Goal: Transaction & Acquisition: Purchase product/service

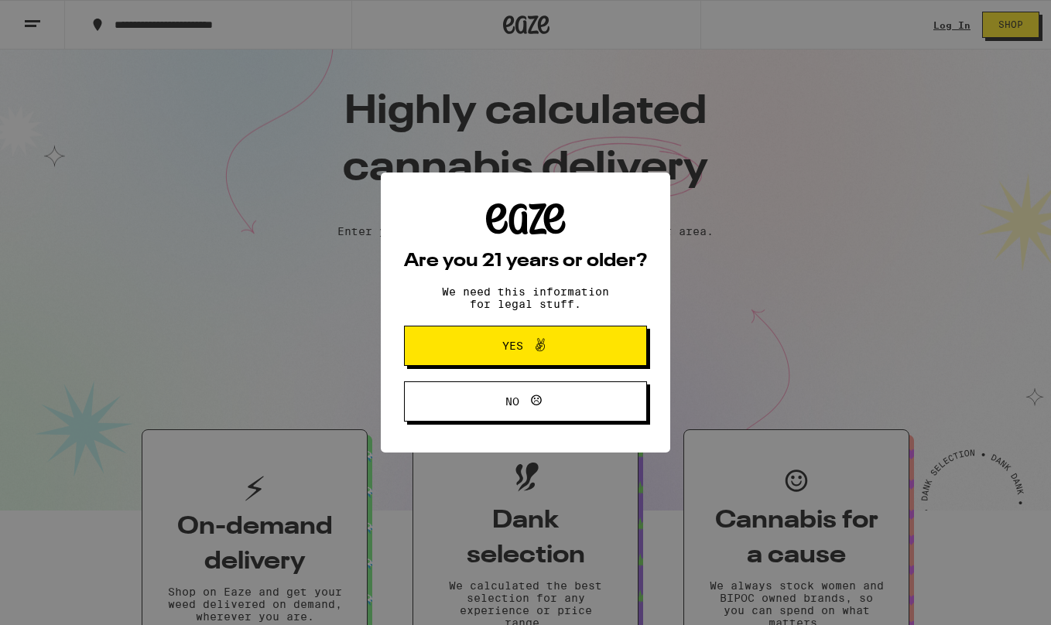
click at [562, 347] on span "Yes" at bounding box center [526, 346] width 118 height 20
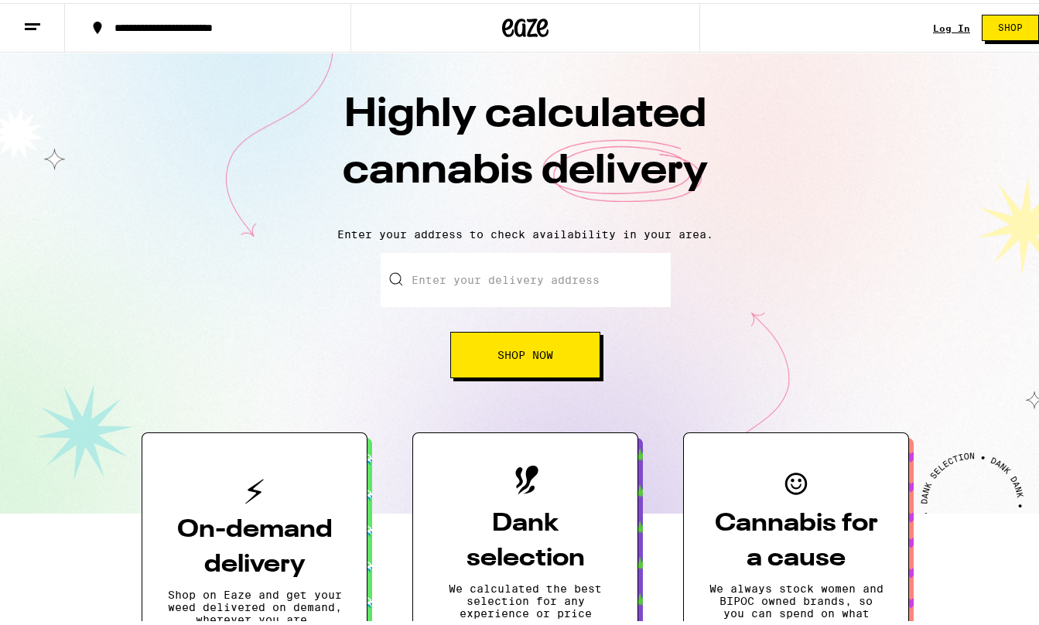
click at [546, 278] on input "Enter your delivery address" at bounding box center [526, 277] width 290 height 54
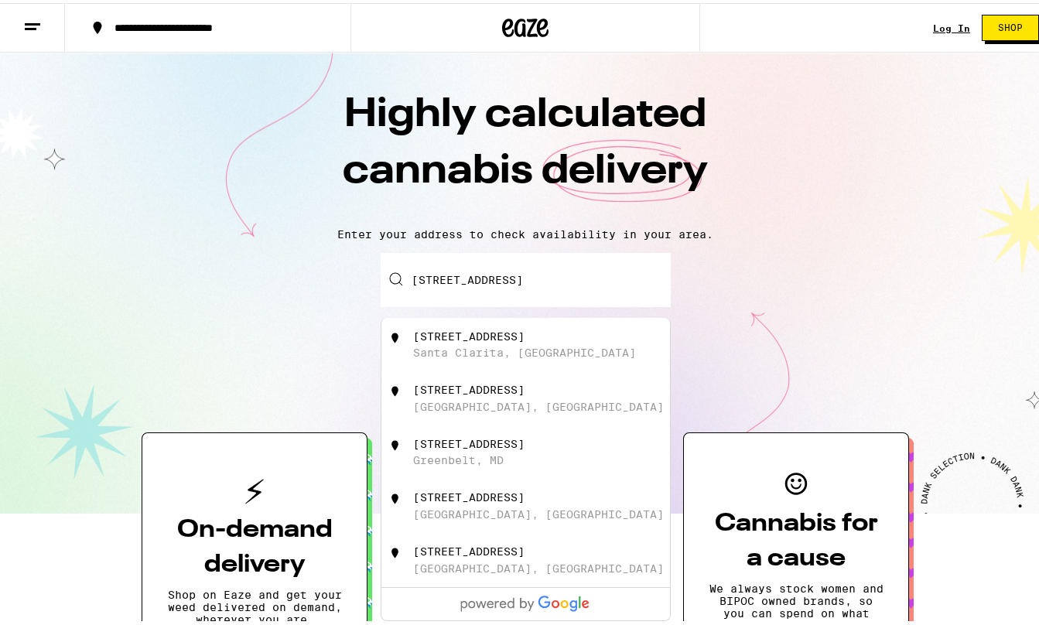
click at [553, 347] on div "[STREET_ADDRESS]" at bounding box center [551, 341] width 276 height 29
type input "[STREET_ADDRESS]"
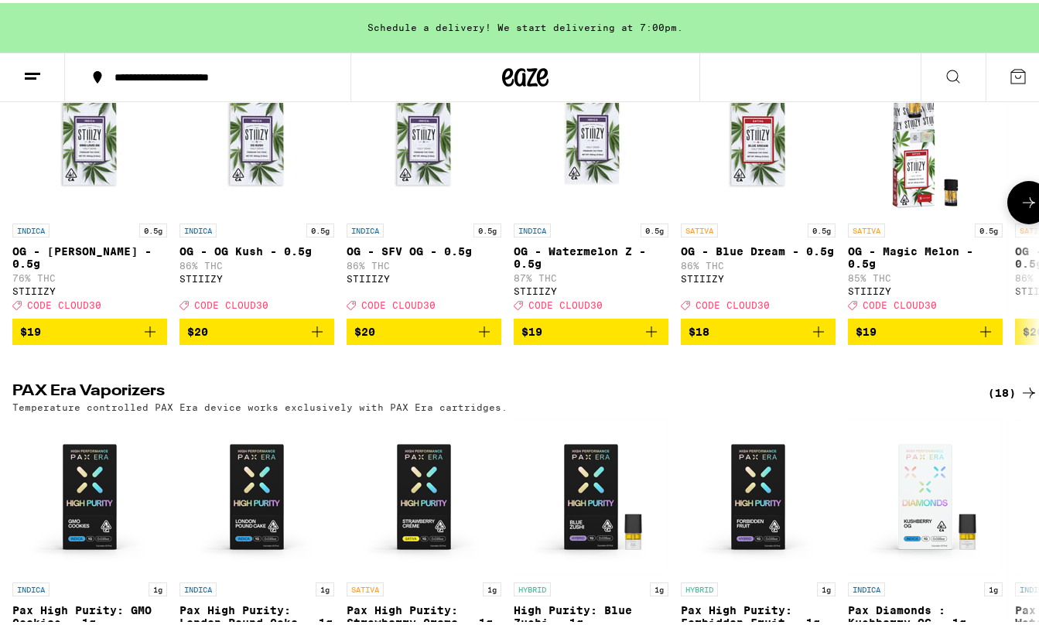
scroll to position [2631, 0]
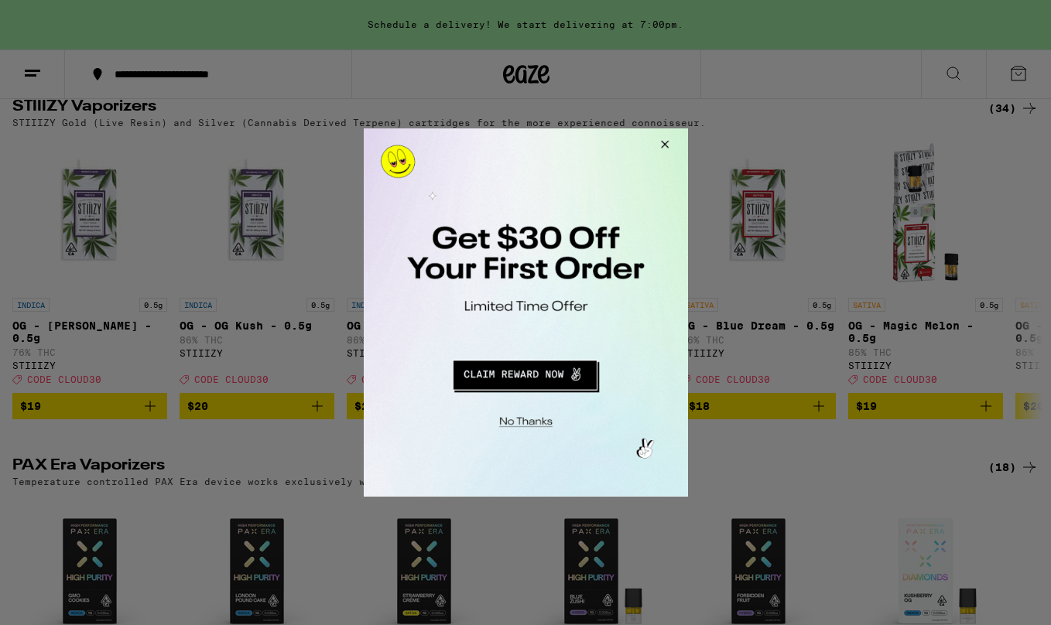
click at [664, 142] on button "Close Modal" at bounding box center [662, 146] width 42 height 37
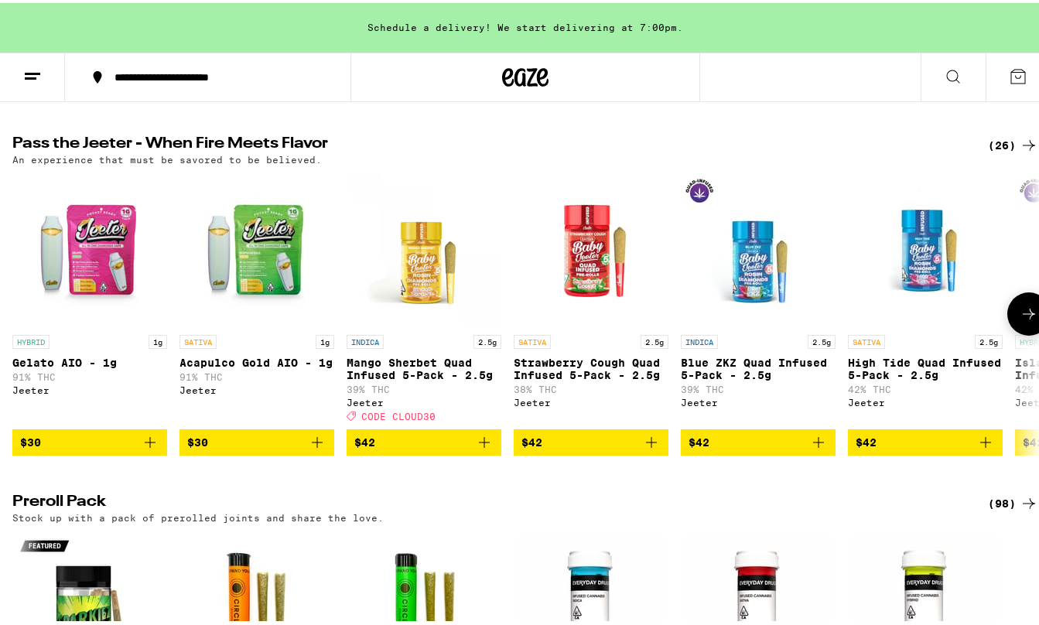
scroll to position [3327, 0]
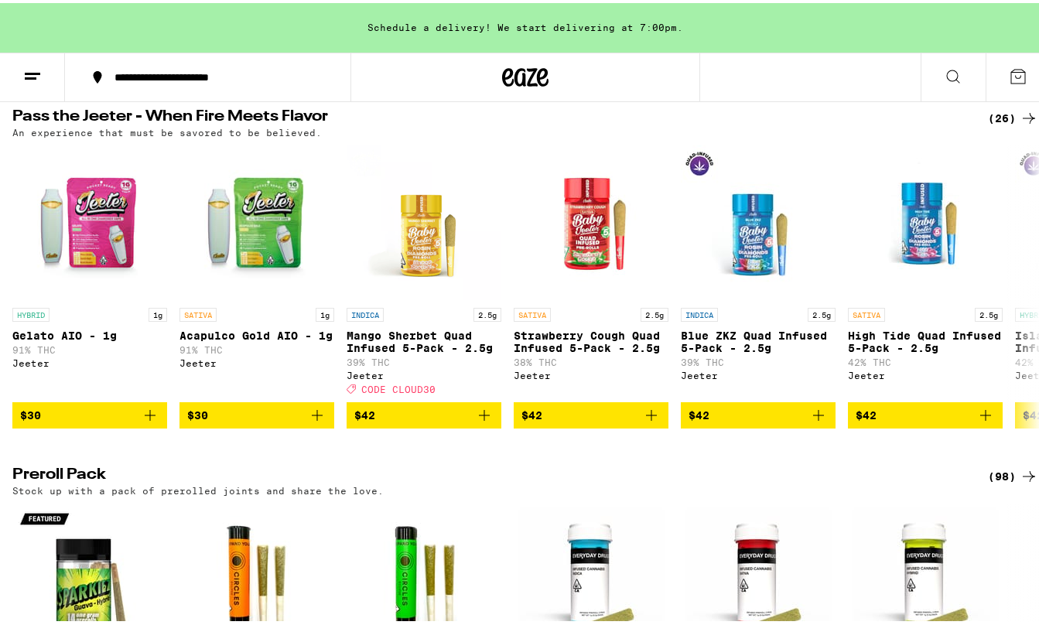
click at [739, 483] on h2 "Preroll Pack" at bounding box center [487, 473] width 950 height 19
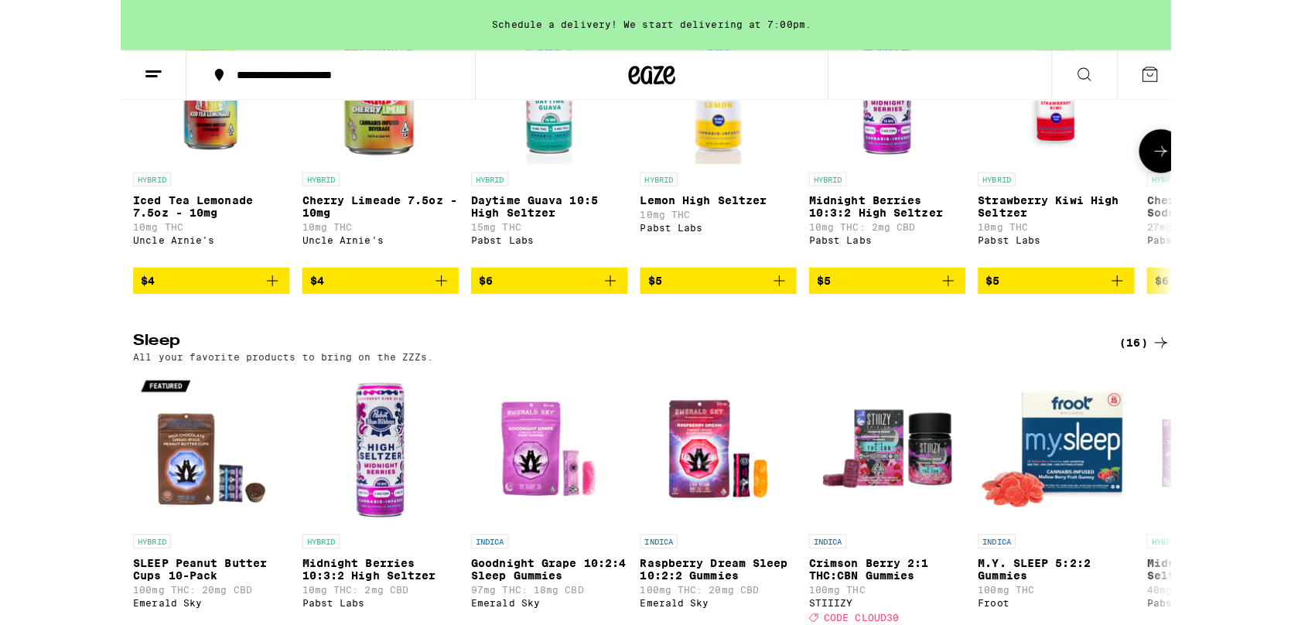
scroll to position [5184, 0]
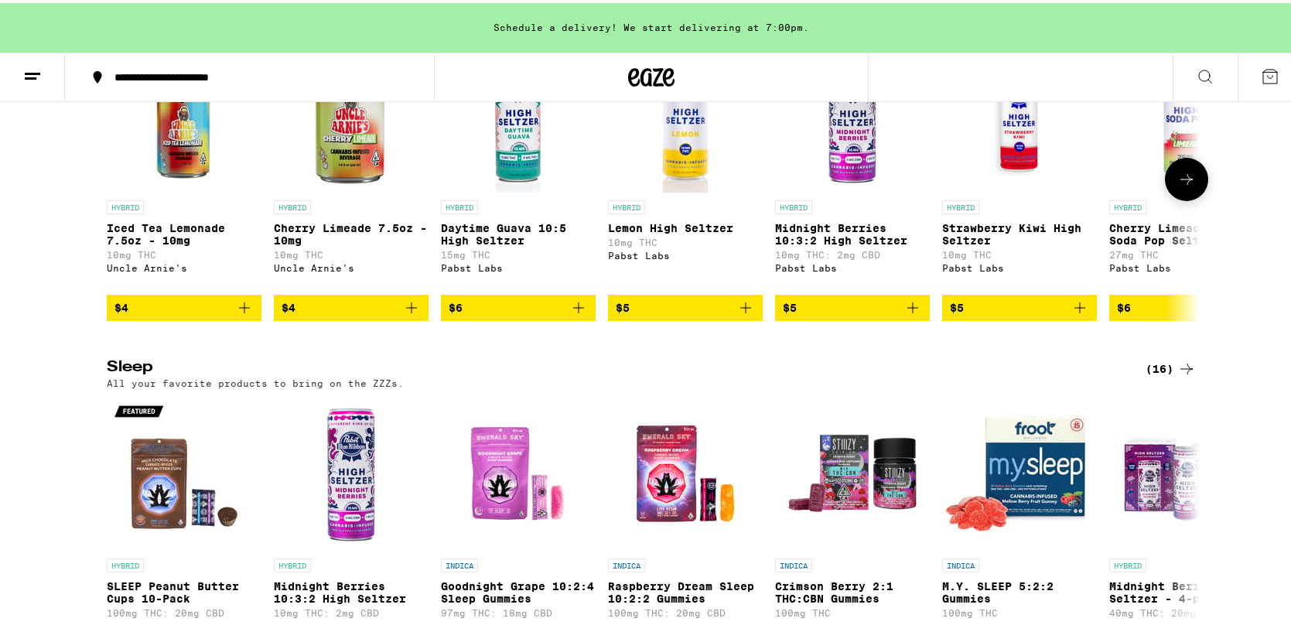
click at [1038, 190] on img "Open page for Cherry Limeade High Soda Pop Seltzer - 25mg from Pabst Labs" at bounding box center [1187, 112] width 155 height 155
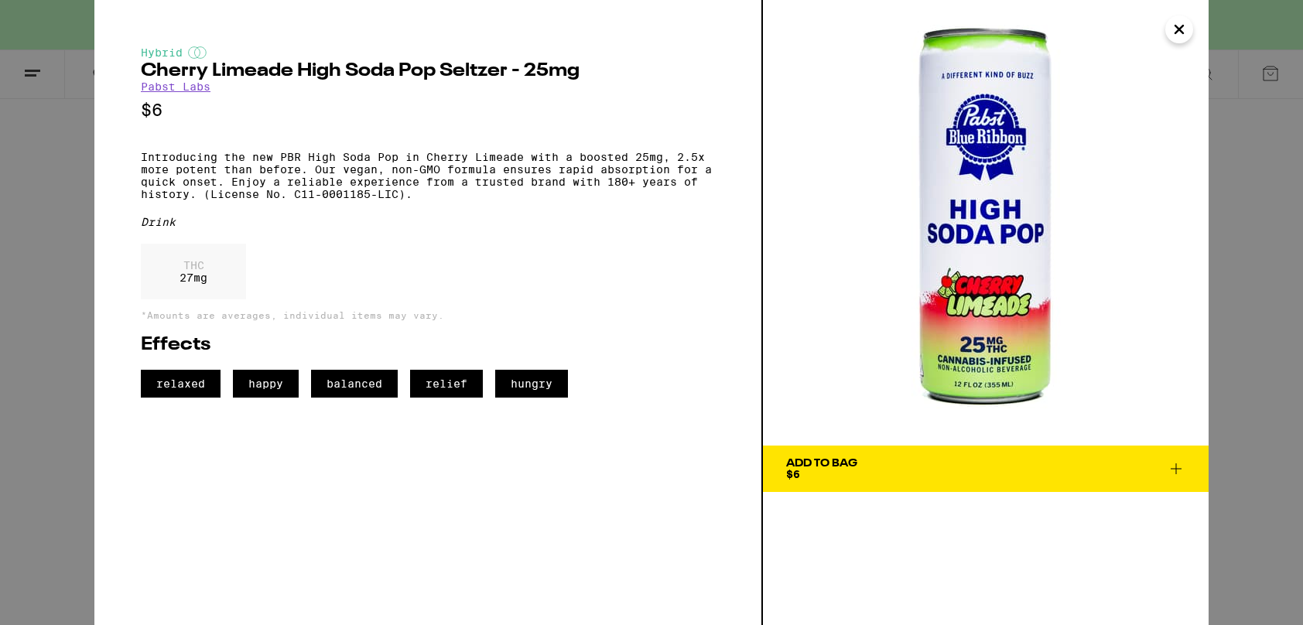
click at [1038, 29] on icon "Close" at bounding box center [1179, 30] width 8 height 8
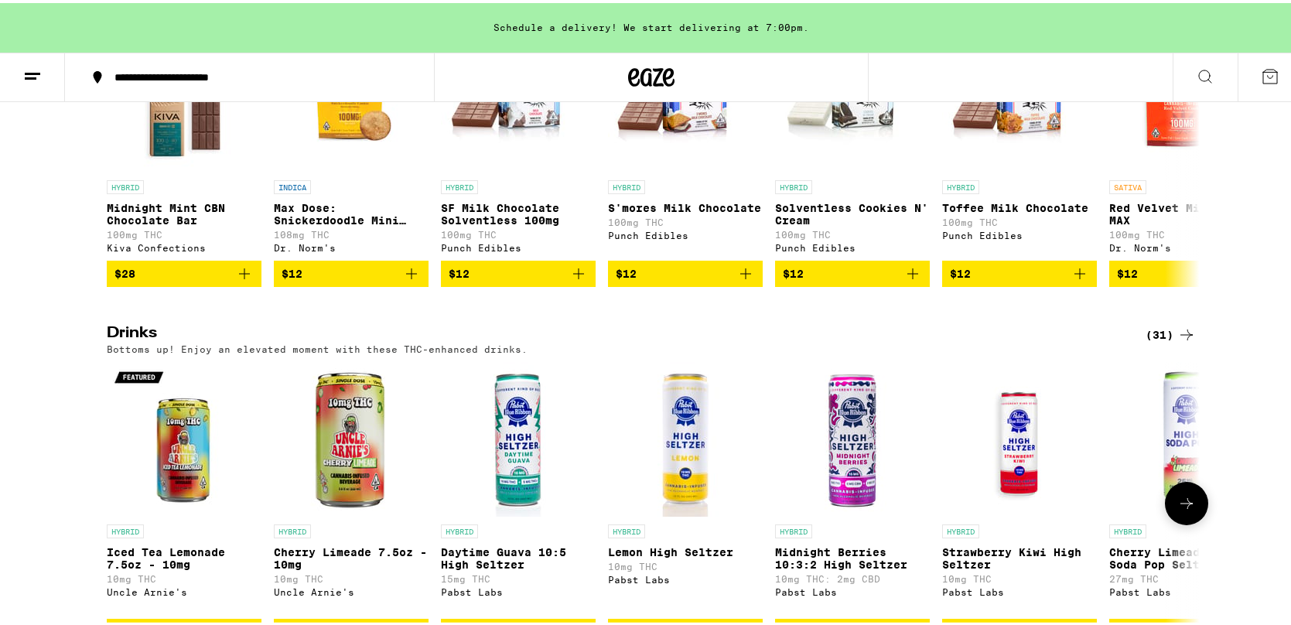
scroll to position [4797, 0]
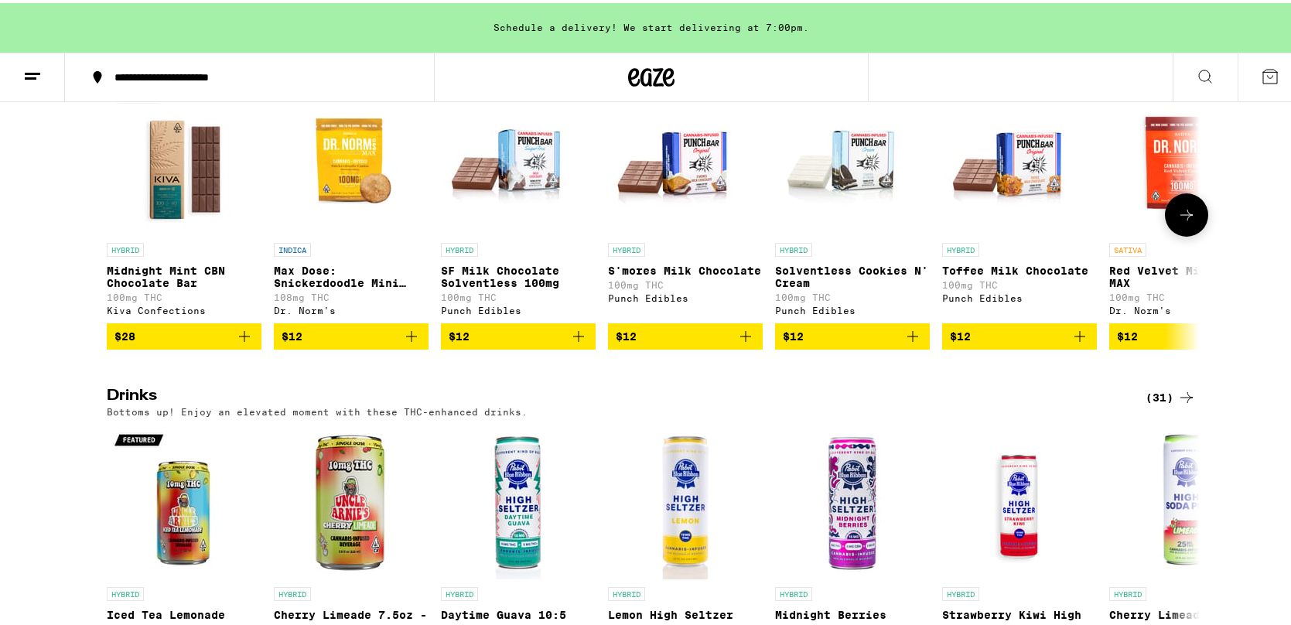
click at [528, 232] on img "Open page for SF Milk Chocolate Solventless 100mg from Punch Edibles" at bounding box center [518, 154] width 155 height 155
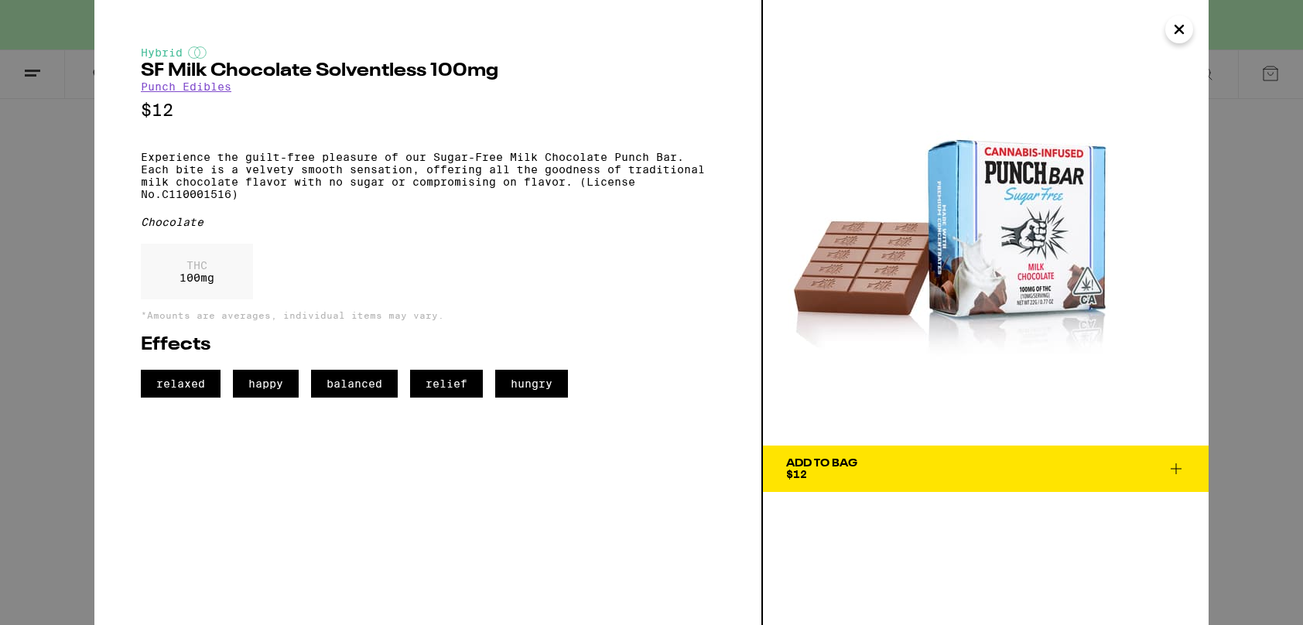
click at [1038, 30] on icon "Close" at bounding box center [1179, 30] width 8 height 8
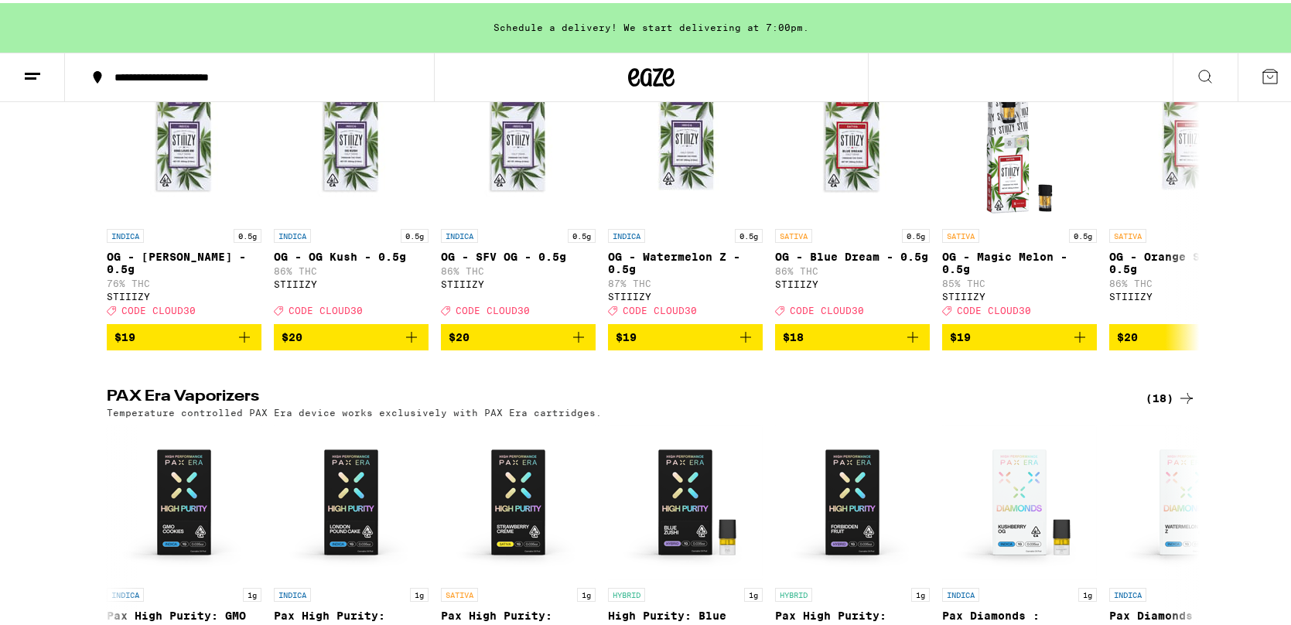
scroll to position [2399, 0]
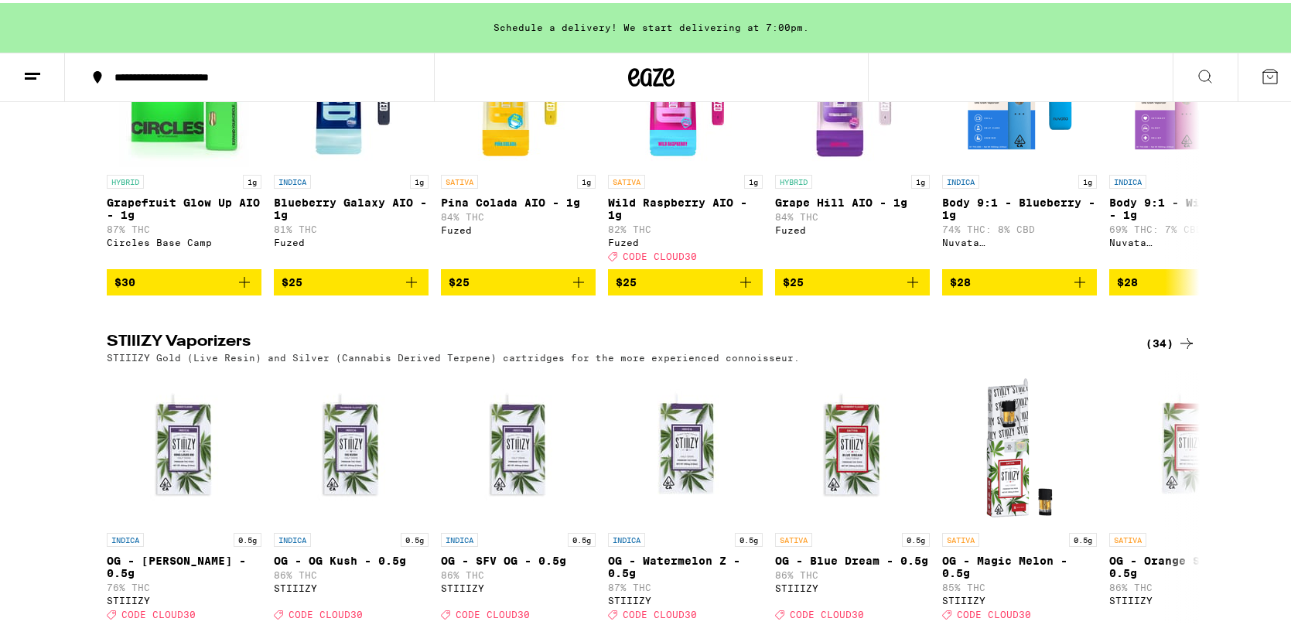
click at [279, 63] on button "**********" at bounding box center [249, 74] width 369 height 46
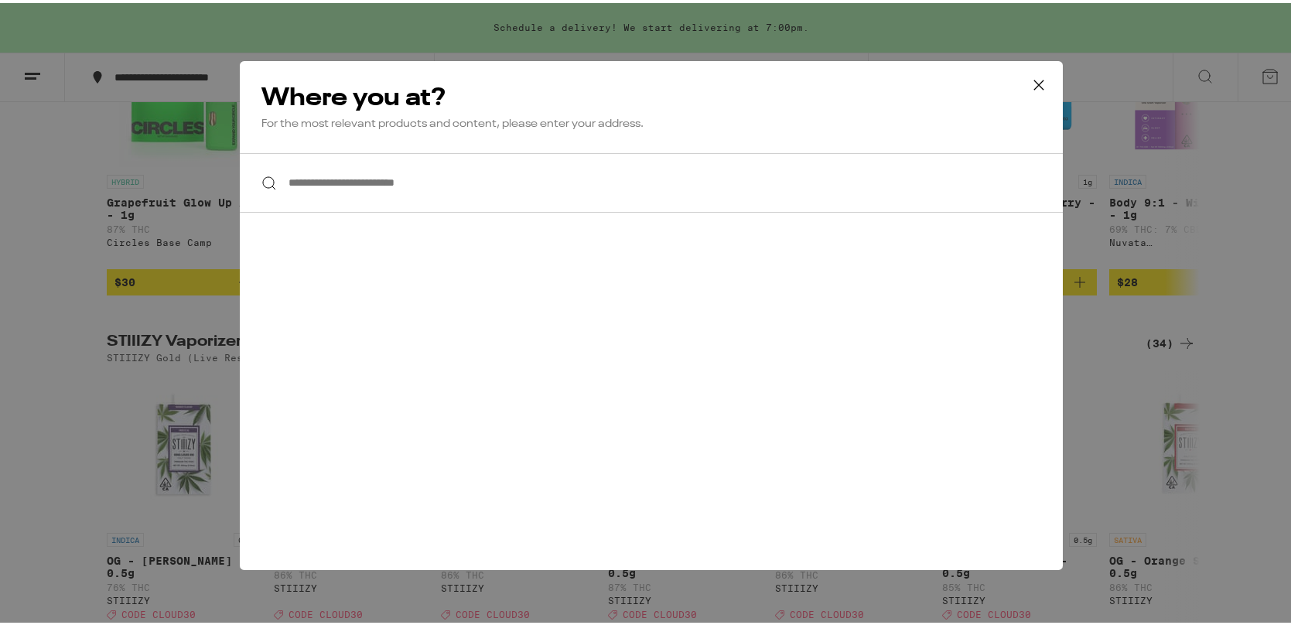
click at [361, 190] on input "**********" at bounding box center [651, 180] width 823 height 60
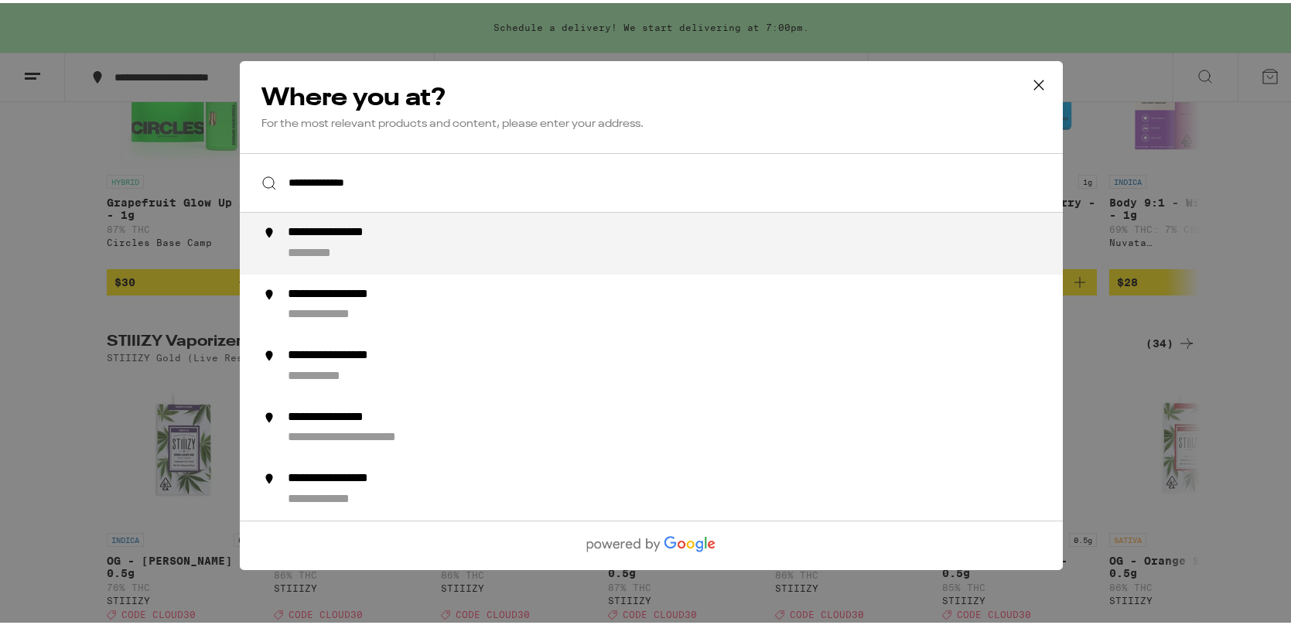
click at [306, 238] on div "**********" at bounding box center [352, 230] width 128 height 16
type input "**********"
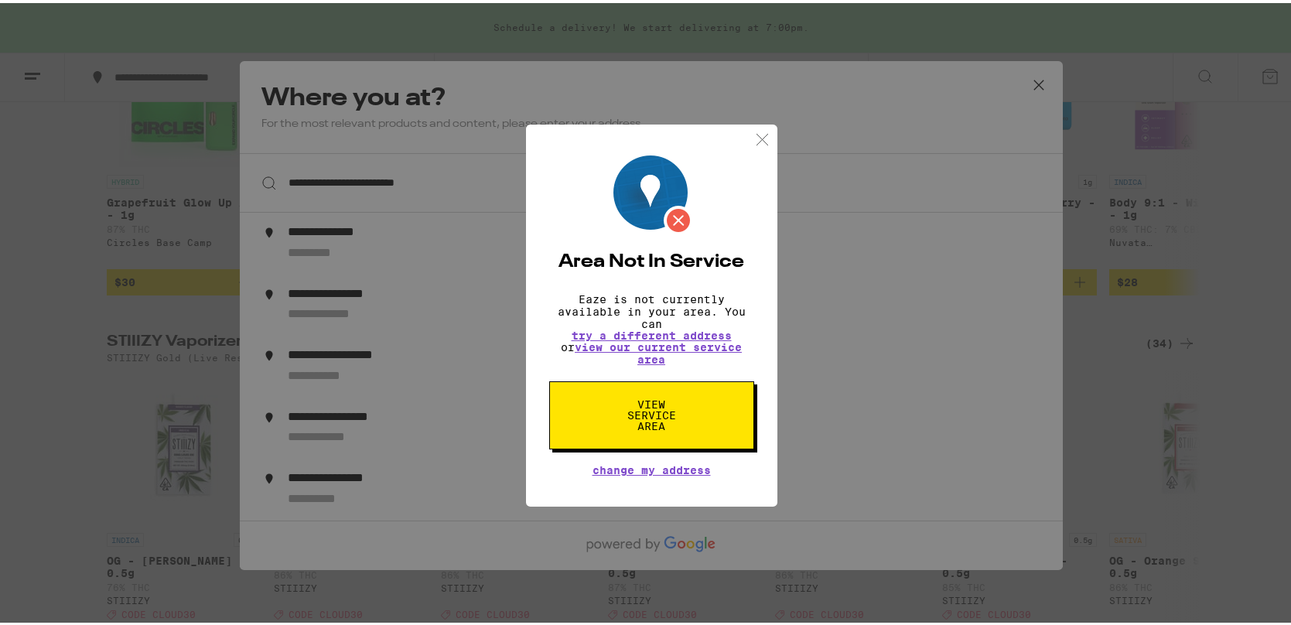
click at [651, 415] on span "View Service Area" at bounding box center [652, 412] width 80 height 32
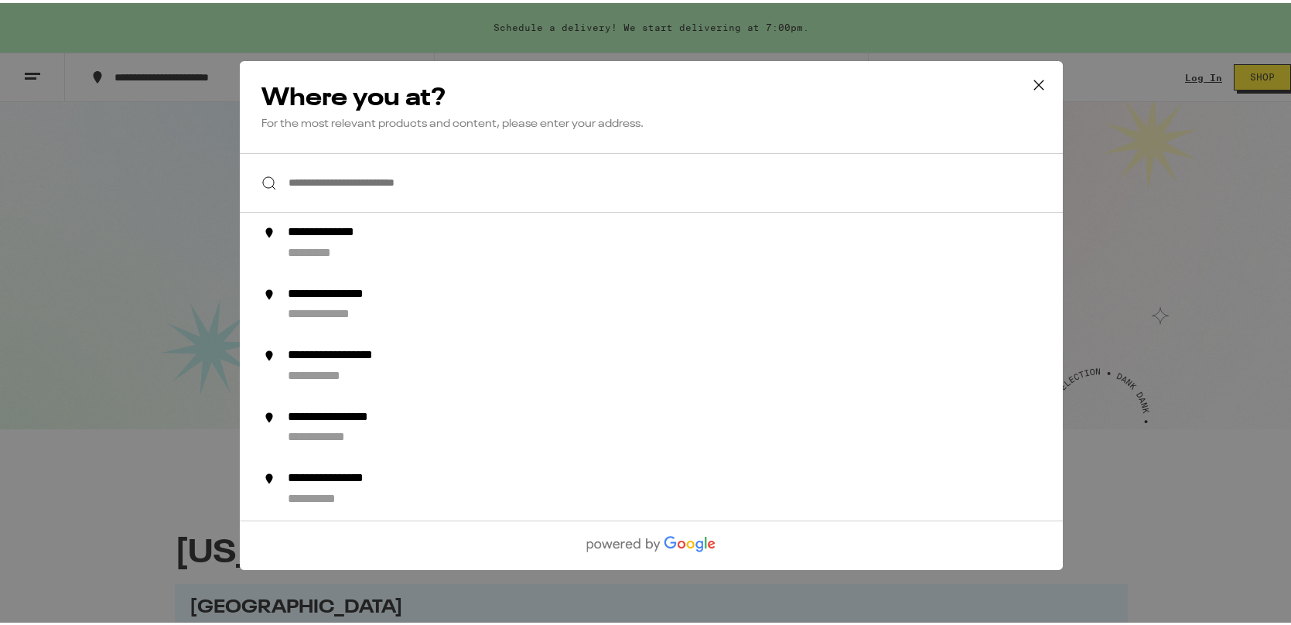
click at [510, 189] on input "**********" at bounding box center [651, 180] width 823 height 60
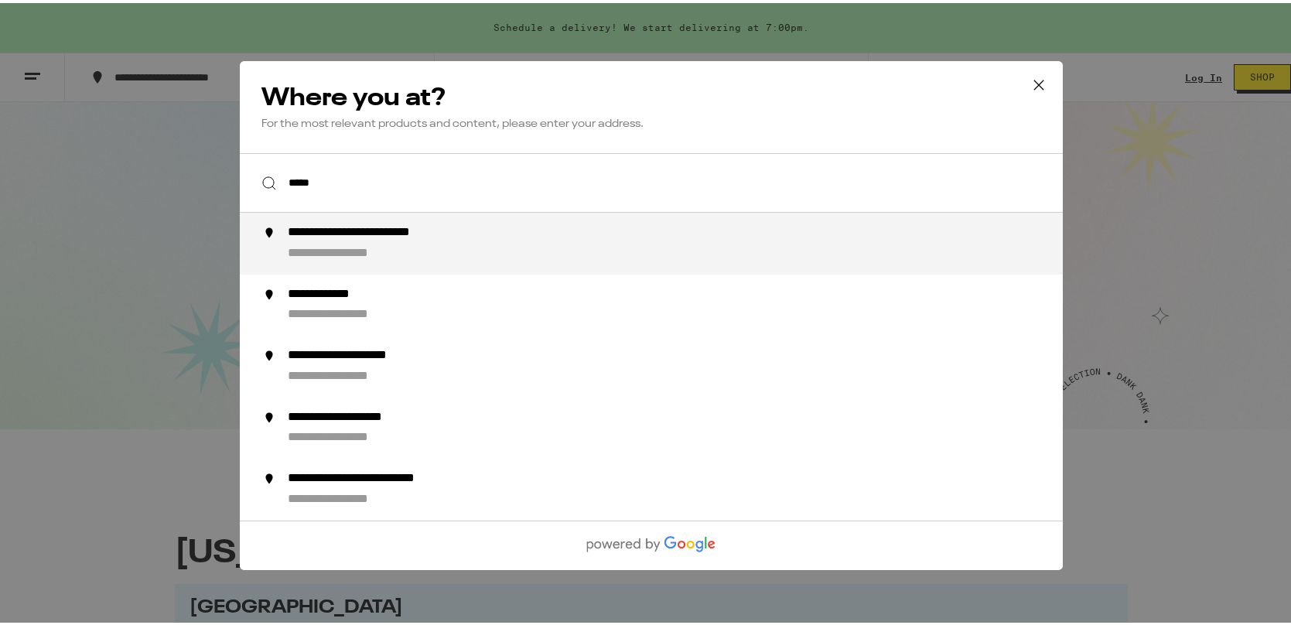
click at [472, 245] on div "**********" at bounding box center [682, 240] width 789 height 37
type input "**********"
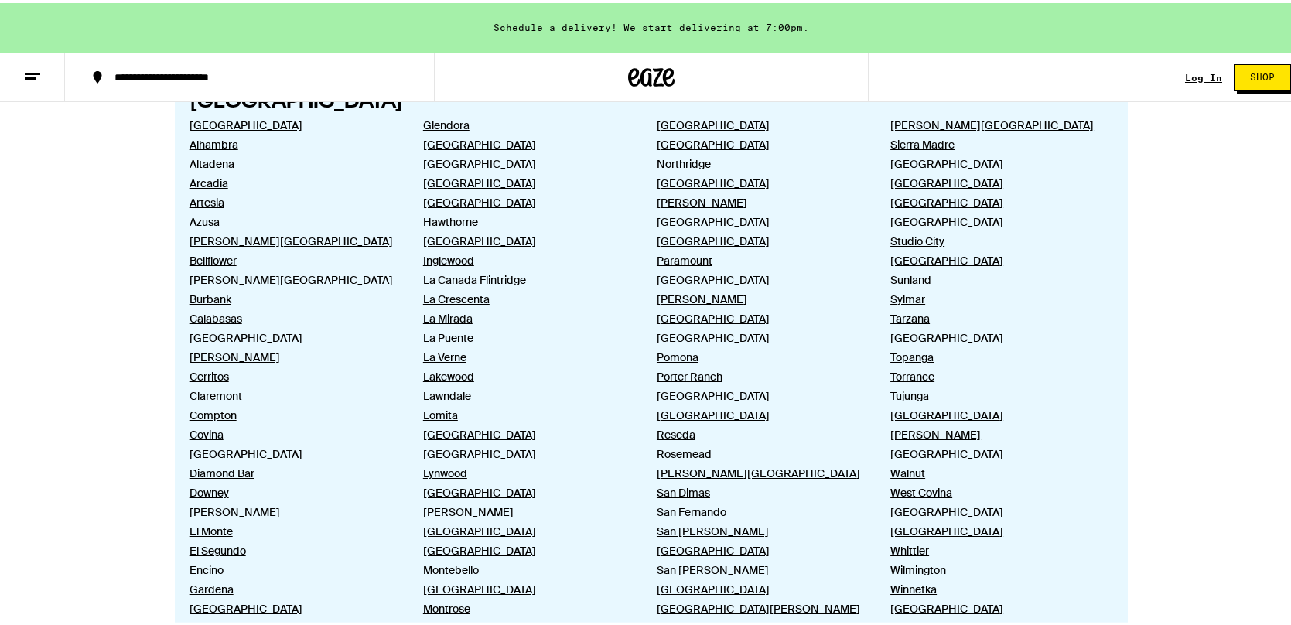
scroll to position [851, 0]
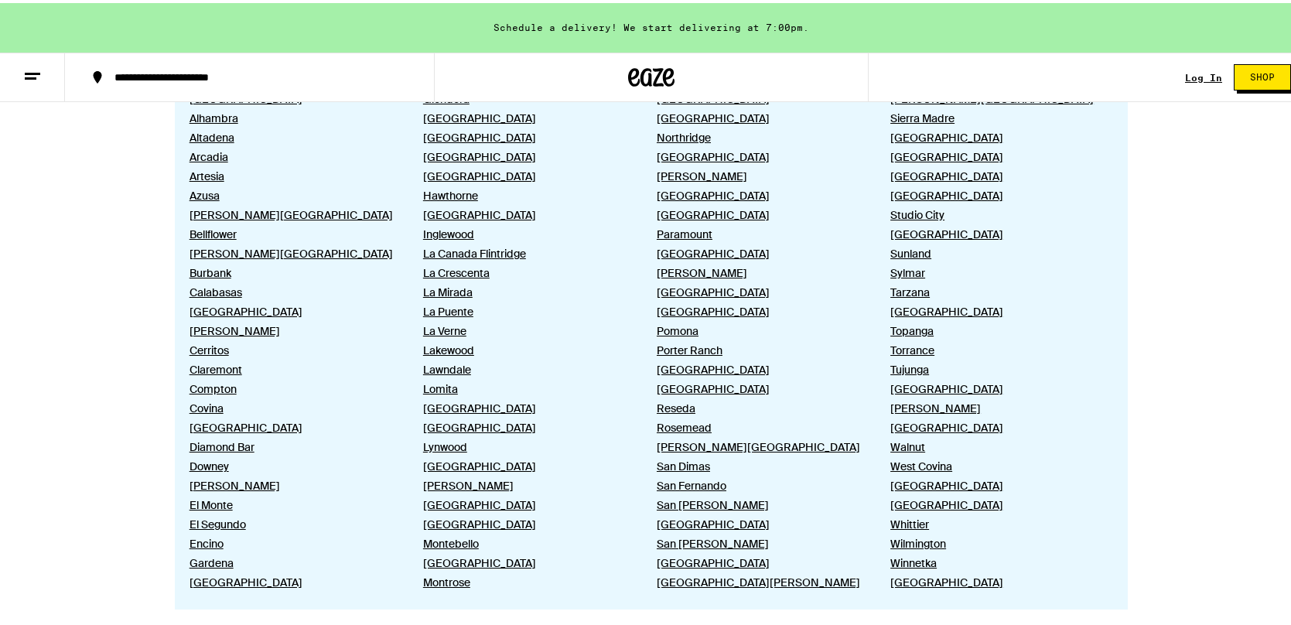
click at [29, 65] on icon at bounding box center [32, 73] width 19 height 19
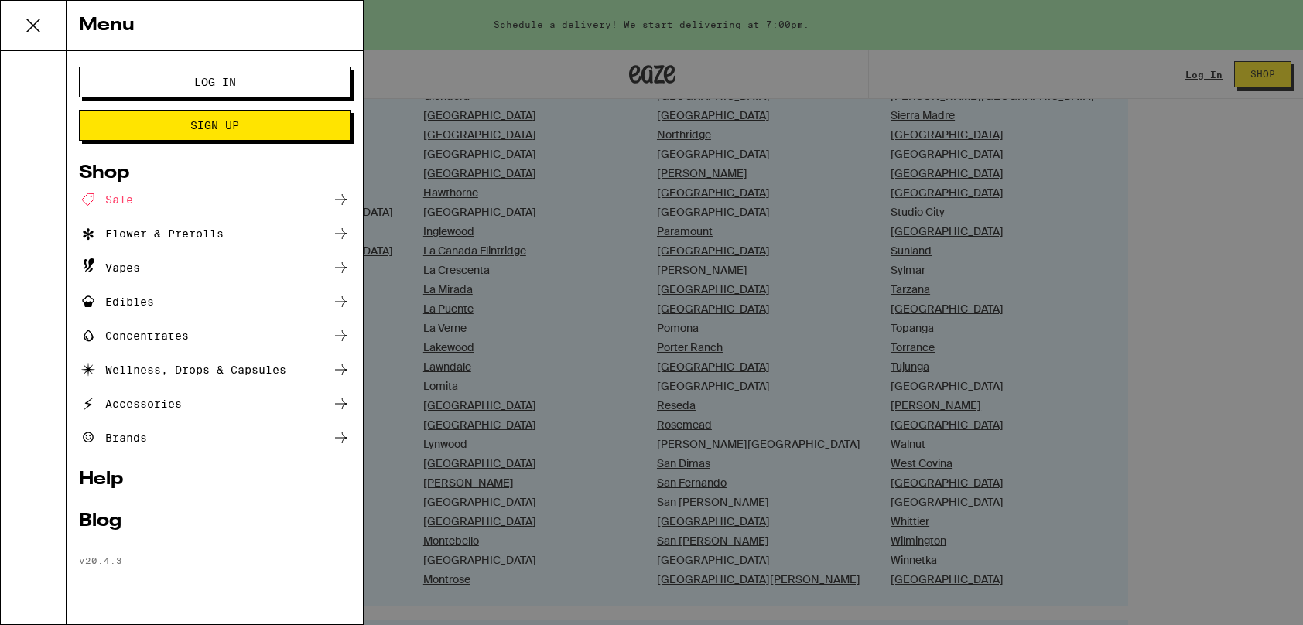
click at [508, 29] on div "Menu Log In Sign Up Shop Sale Flower & Prerolls Vapes Edibles Concentrates Well…" at bounding box center [651, 312] width 1303 height 625
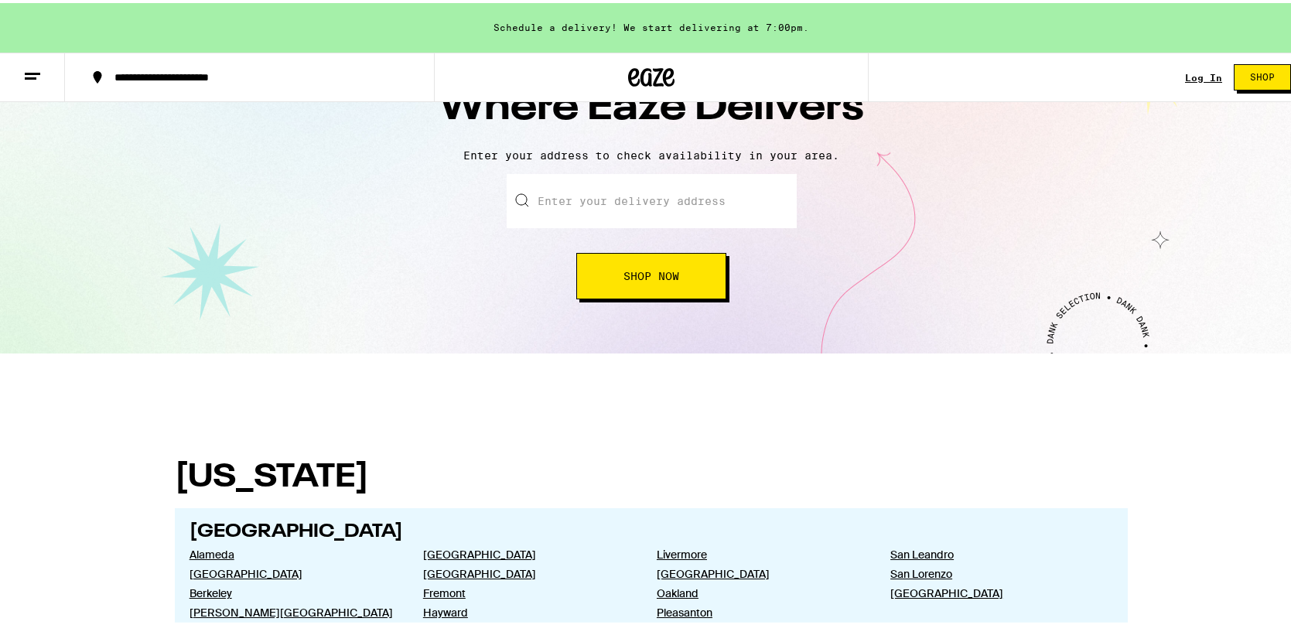
scroll to position [0, 0]
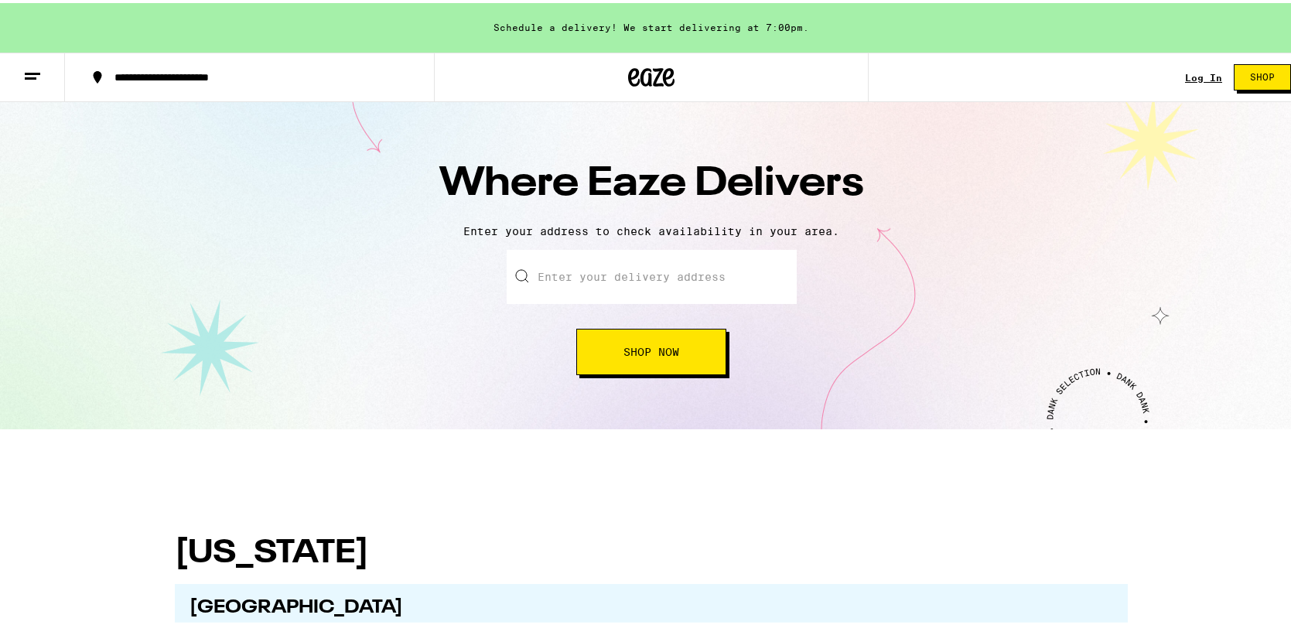
click at [678, 264] on input "text" at bounding box center [652, 274] width 290 height 54
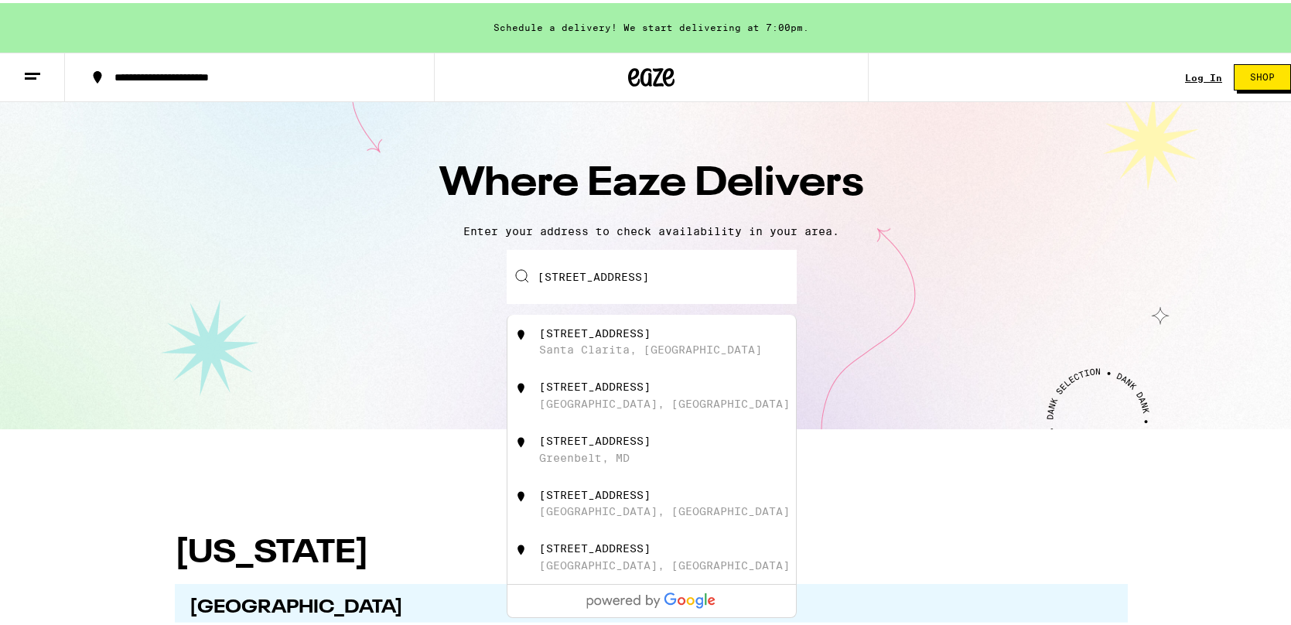
click at [665, 346] on div "[STREET_ADDRESS]" at bounding box center [677, 338] width 276 height 29
type input "[STREET_ADDRESS]"
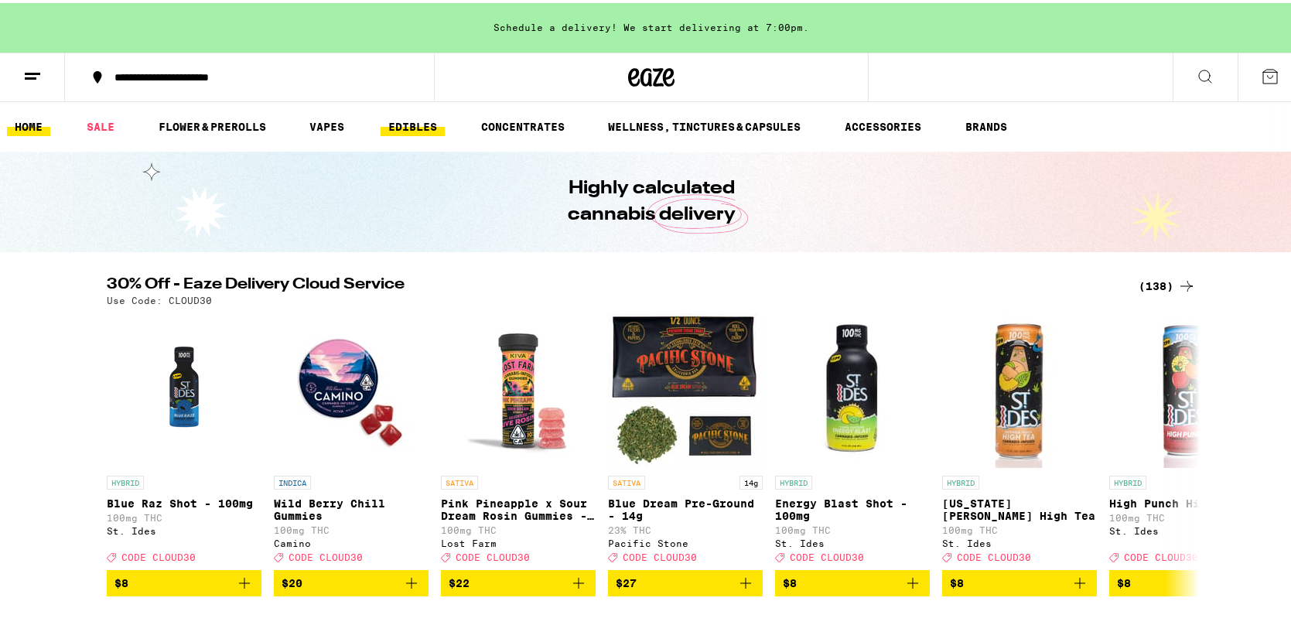
click at [412, 123] on link "EDIBLES" at bounding box center [413, 124] width 64 height 19
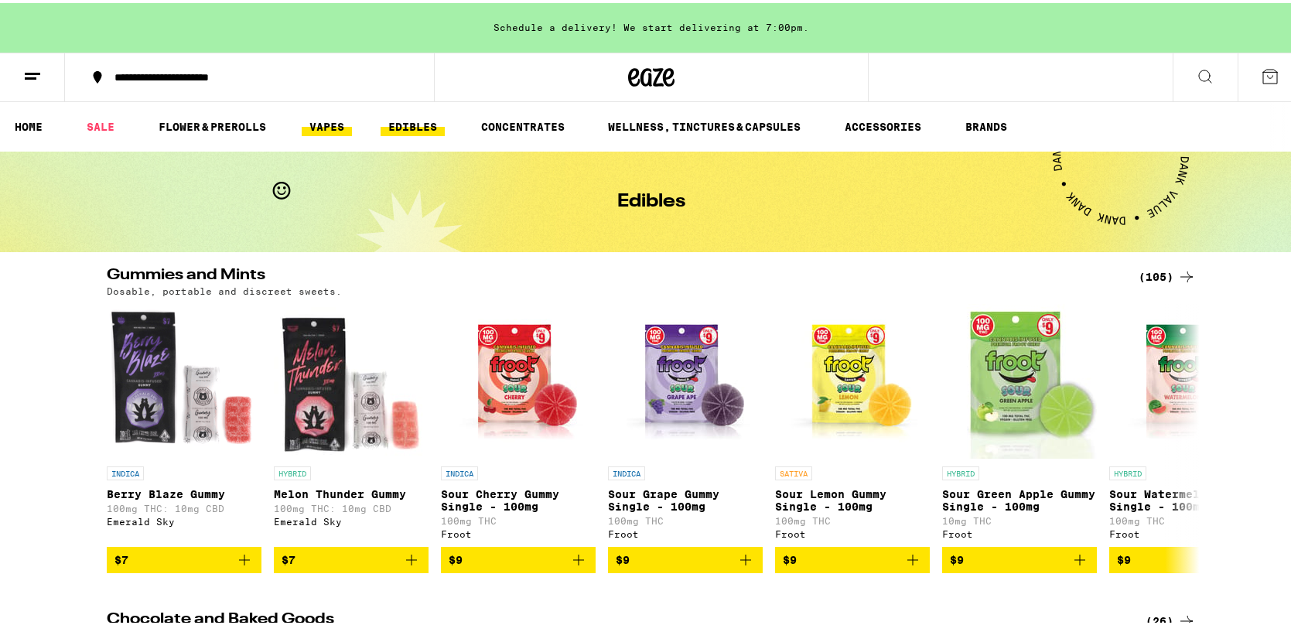
click at [323, 121] on link "VAPES" at bounding box center [327, 124] width 50 height 19
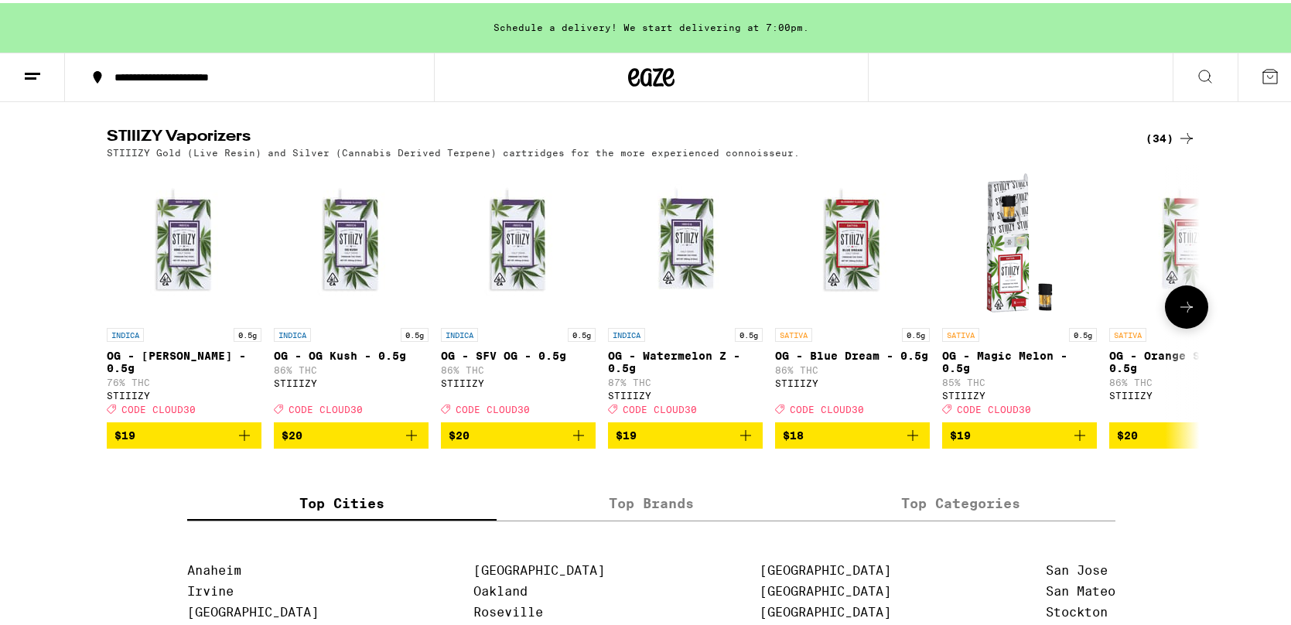
scroll to position [1161, 0]
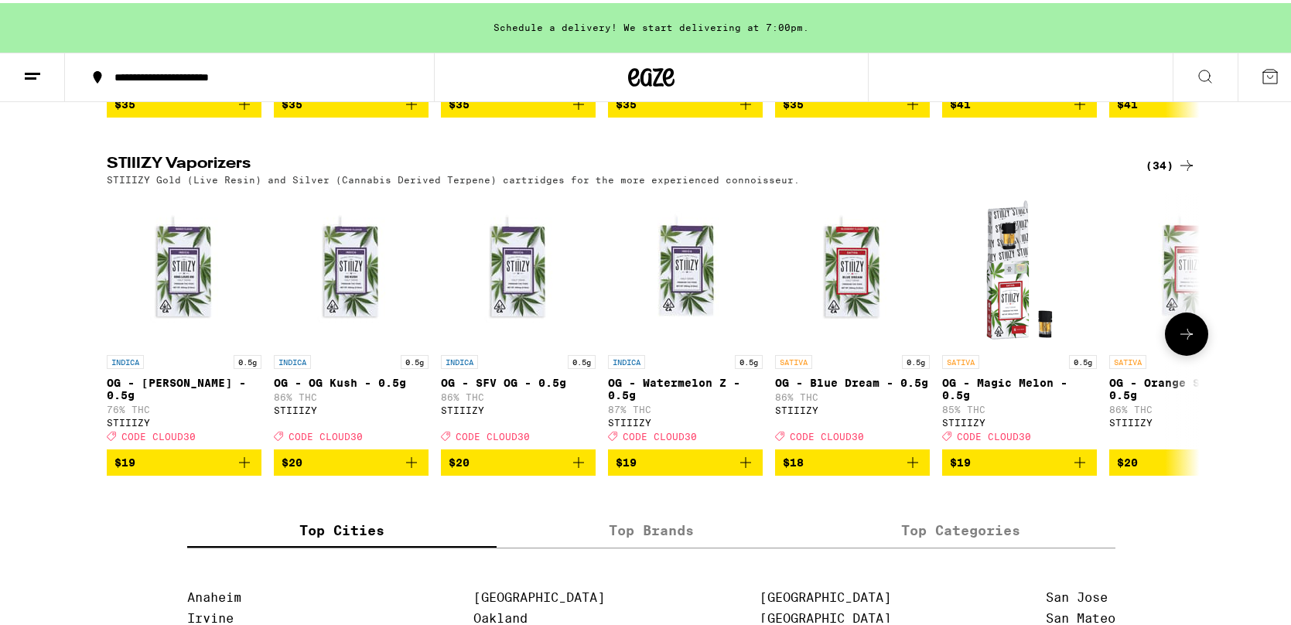
click at [1038, 340] on icon at bounding box center [1187, 331] width 19 height 19
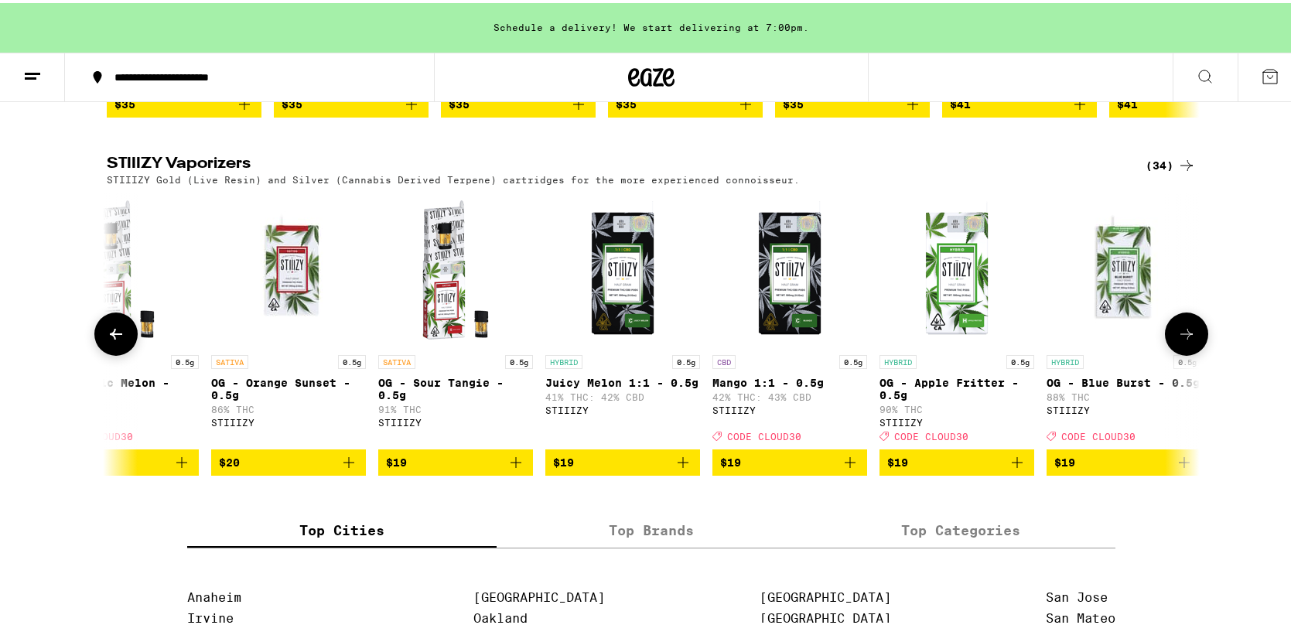
scroll to position [0, 921]
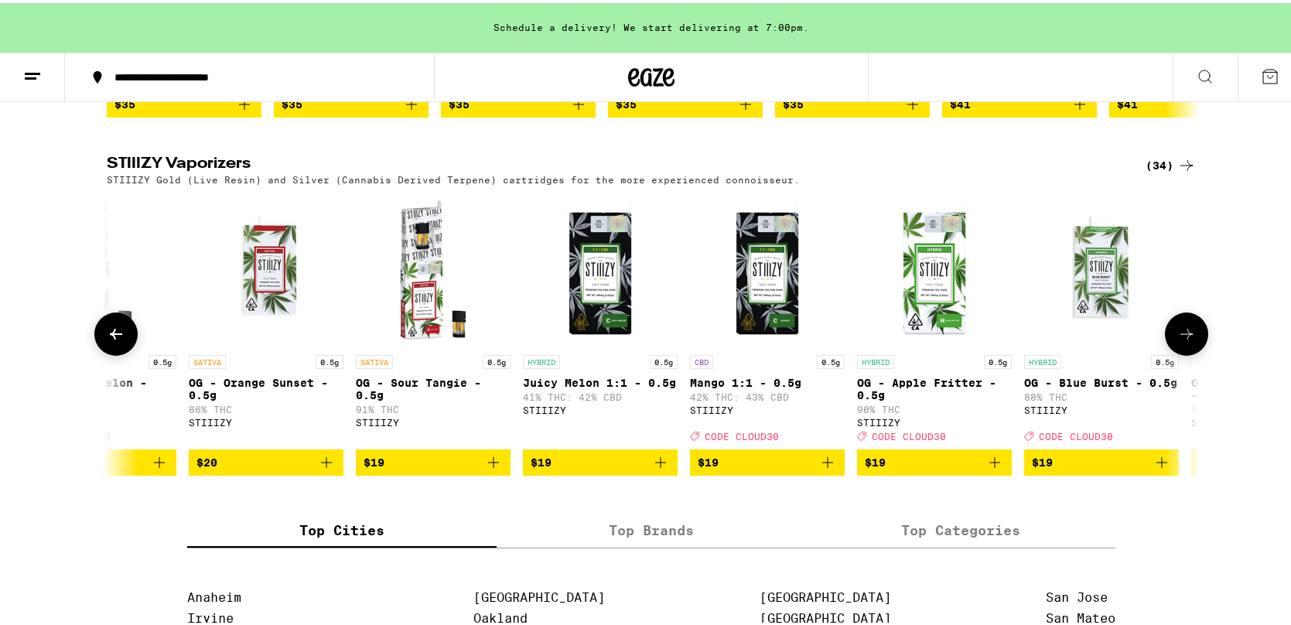
click at [1038, 340] on icon at bounding box center [1187, 331] width 19 height 19
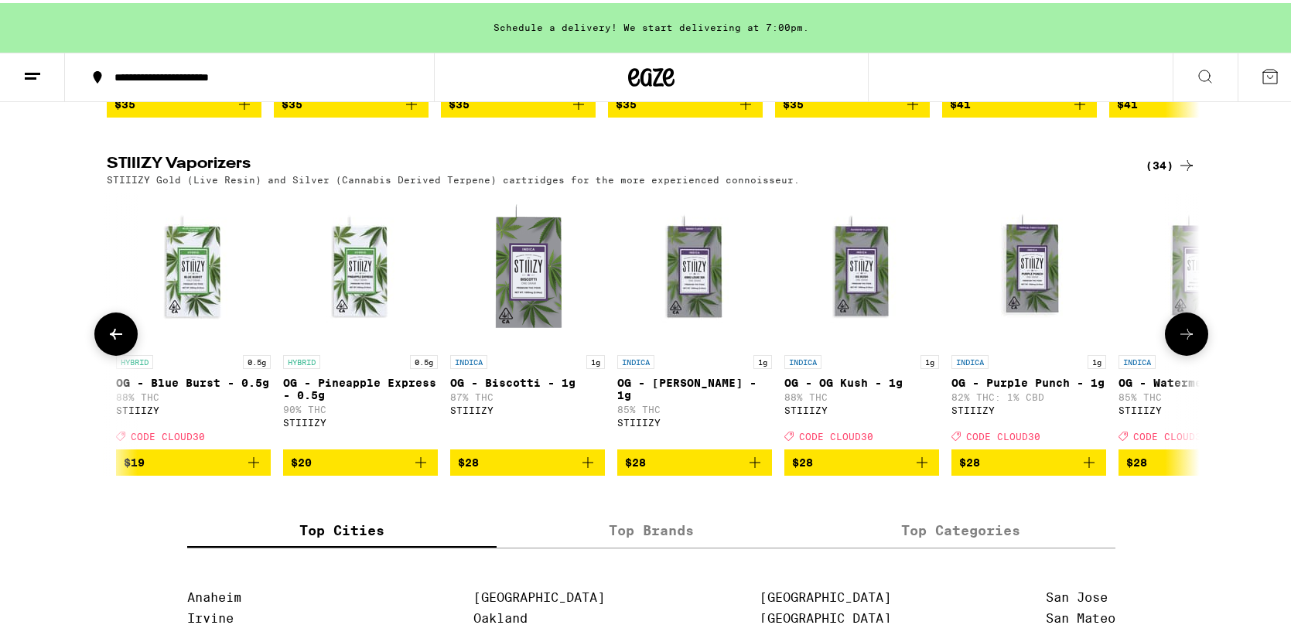
scroll to position [0, 1842]
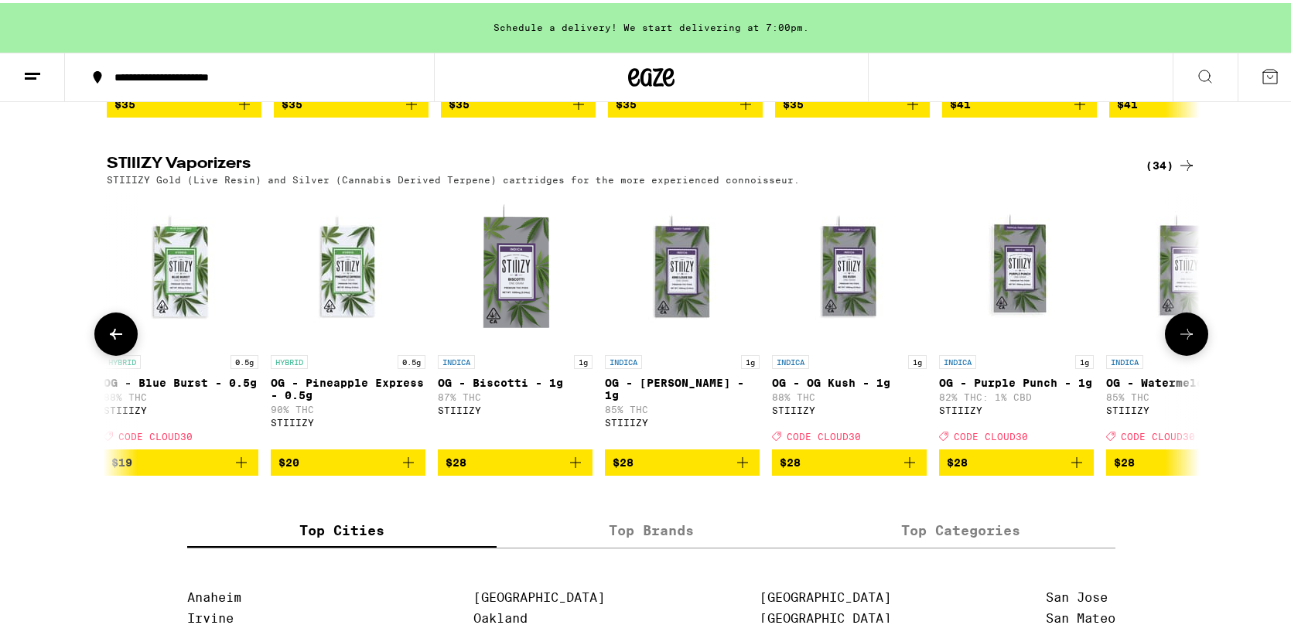
click at [1038, 340] on icon at bounding box center [1187, 331] width 19 height 19
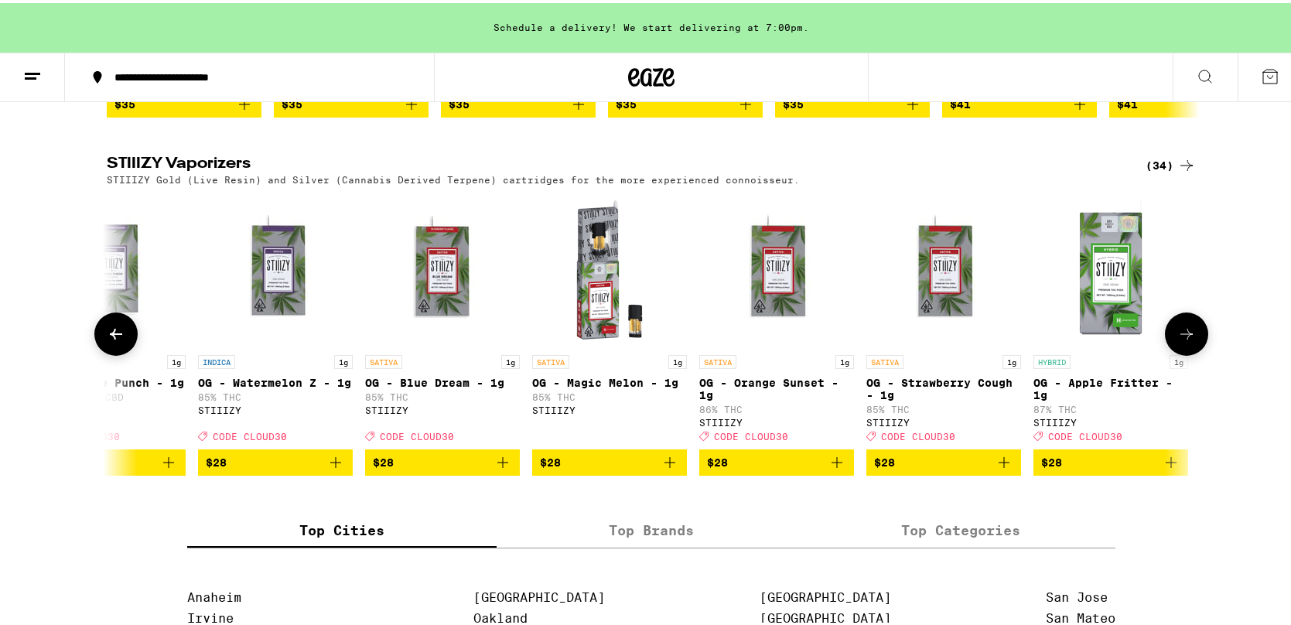
scroll to position [0, 2762]
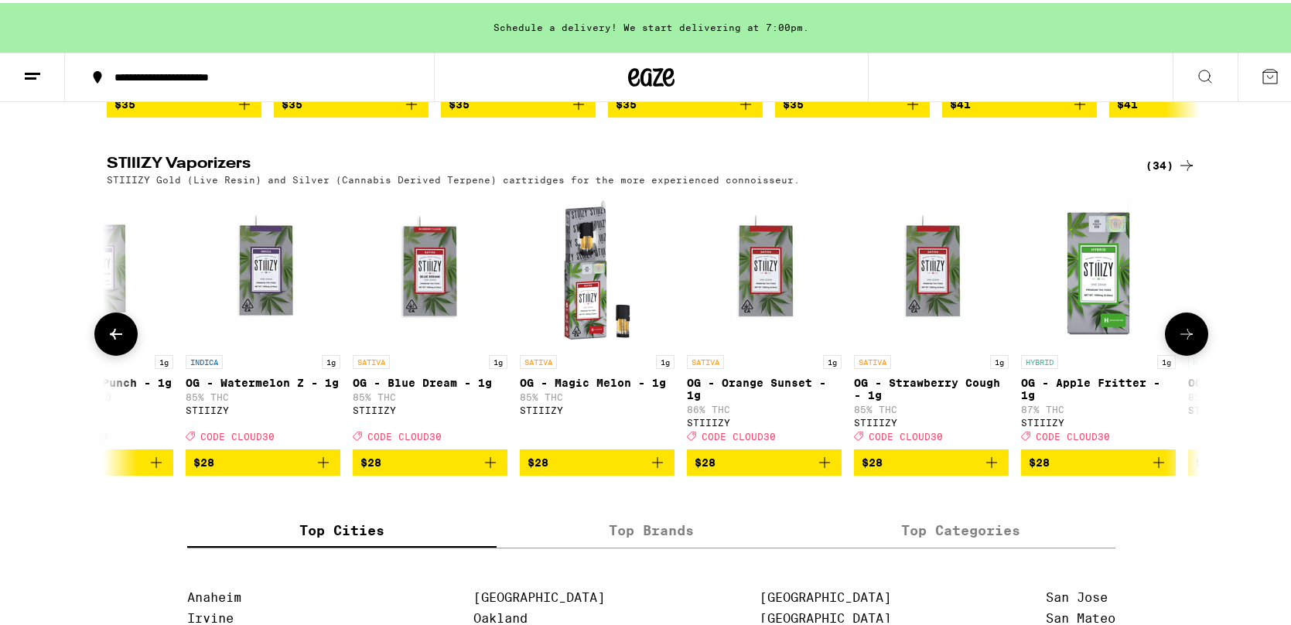
click at [1038, 340] on icon at bounding box center [1187, 331] width 19 height 19
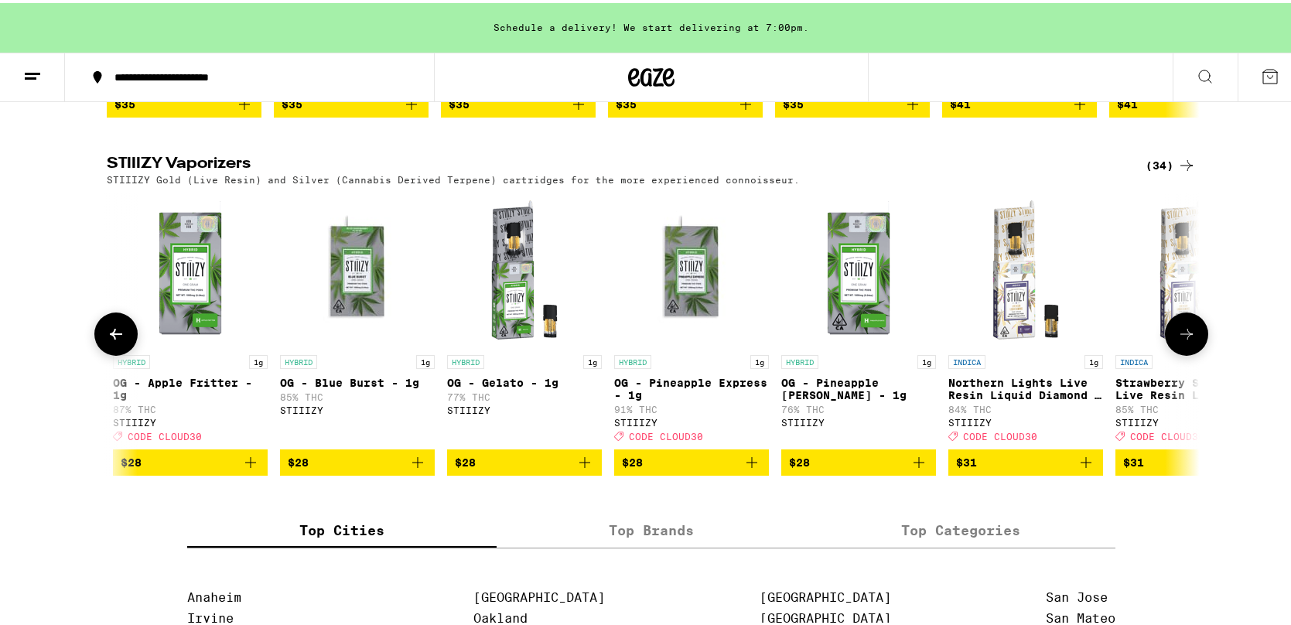
scroll to position [0, 3683]
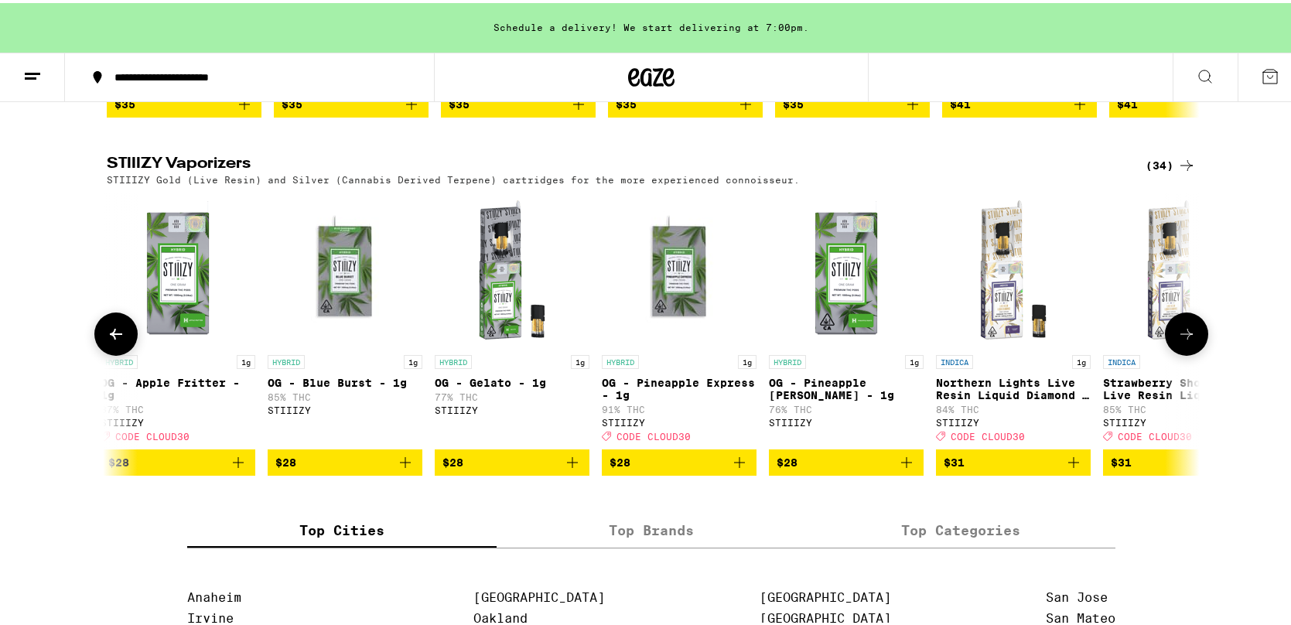
click at [1038, 337] on icon at bounding box center [1187, 331] width 12 height 11
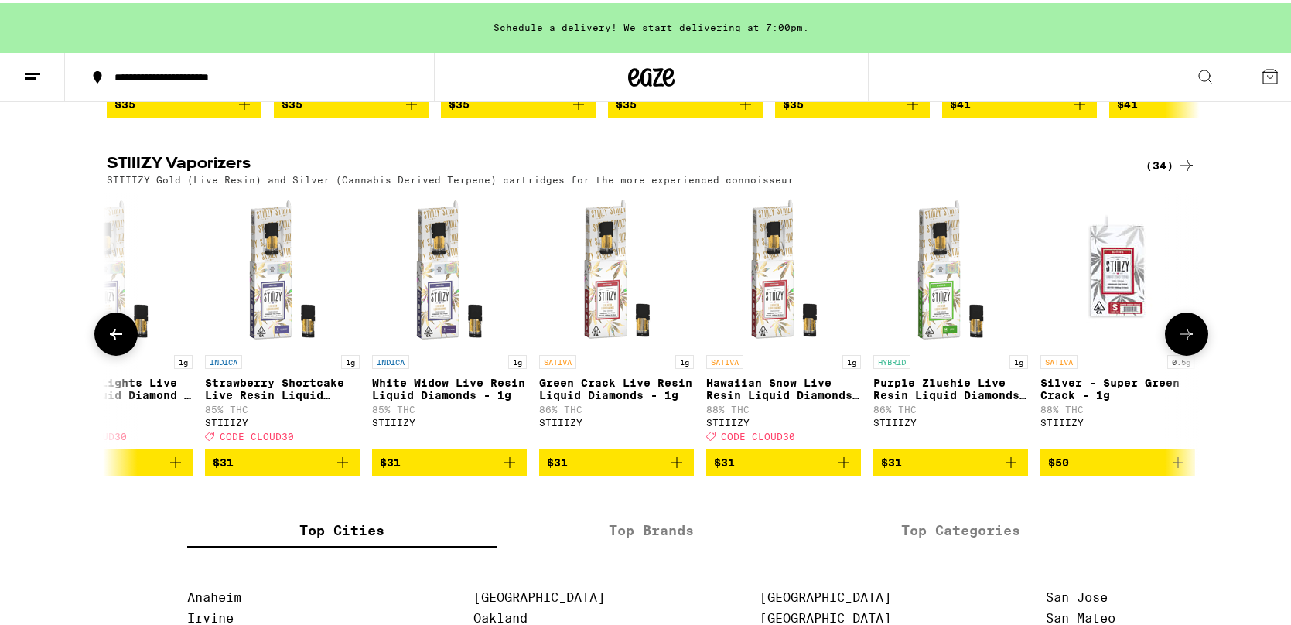
scroll to position [0, 4593]
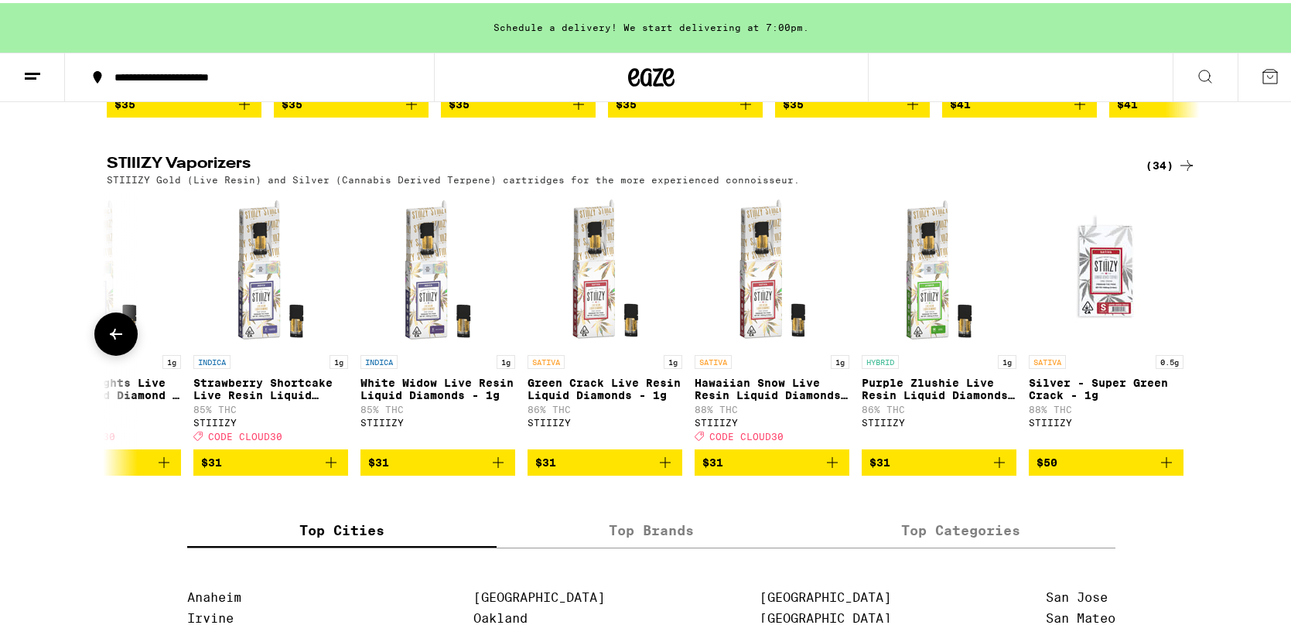
click at [107, 340] on icon at bounding box center [116, 331] width 19 height 19
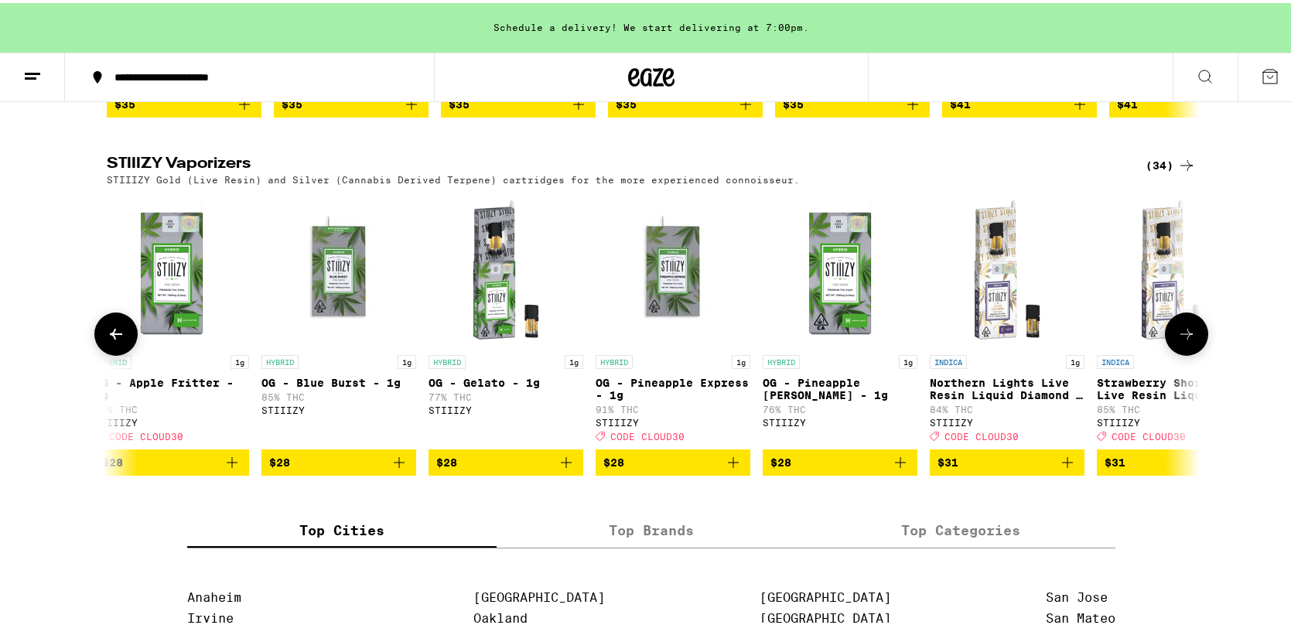
scroll to position [0, 3672]
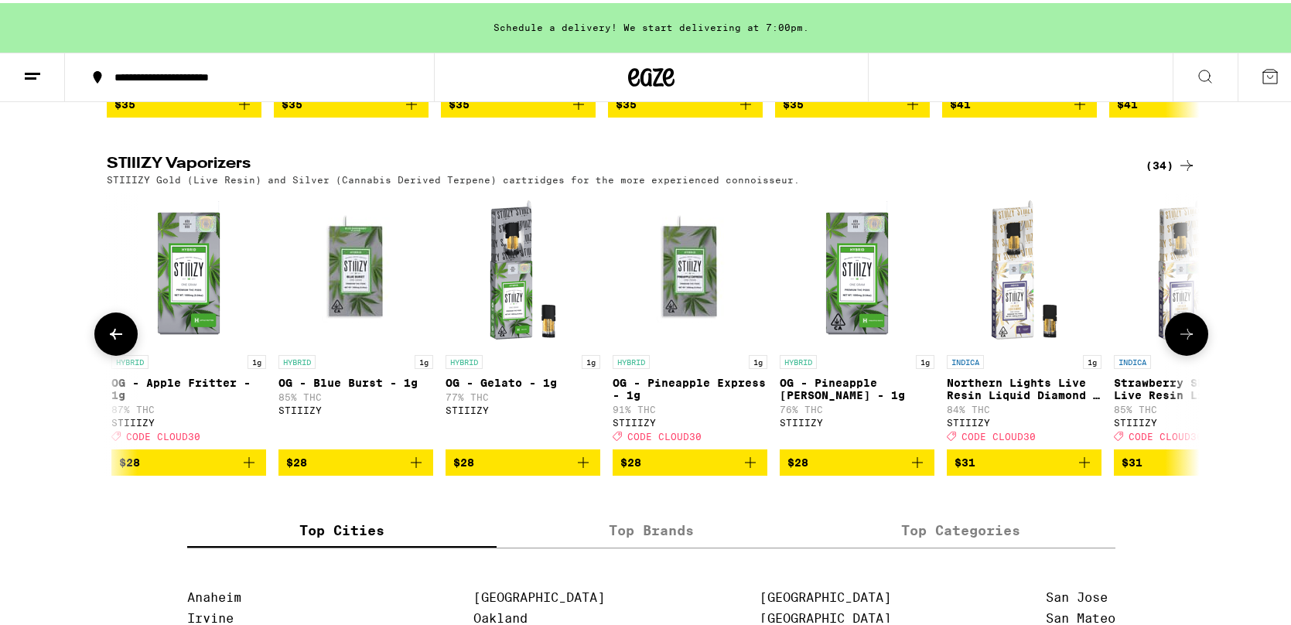
click at [107, 340] on icon at bounding box center [116, 331] width 19 height 19
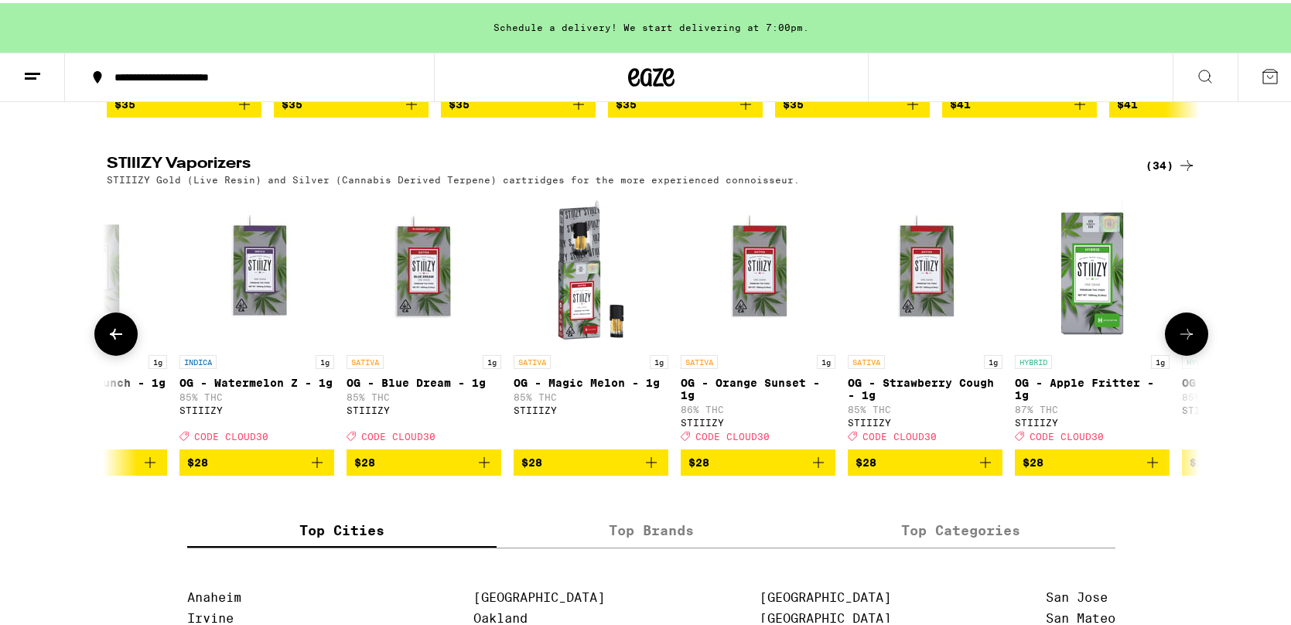
scroll to position [0, 2751]
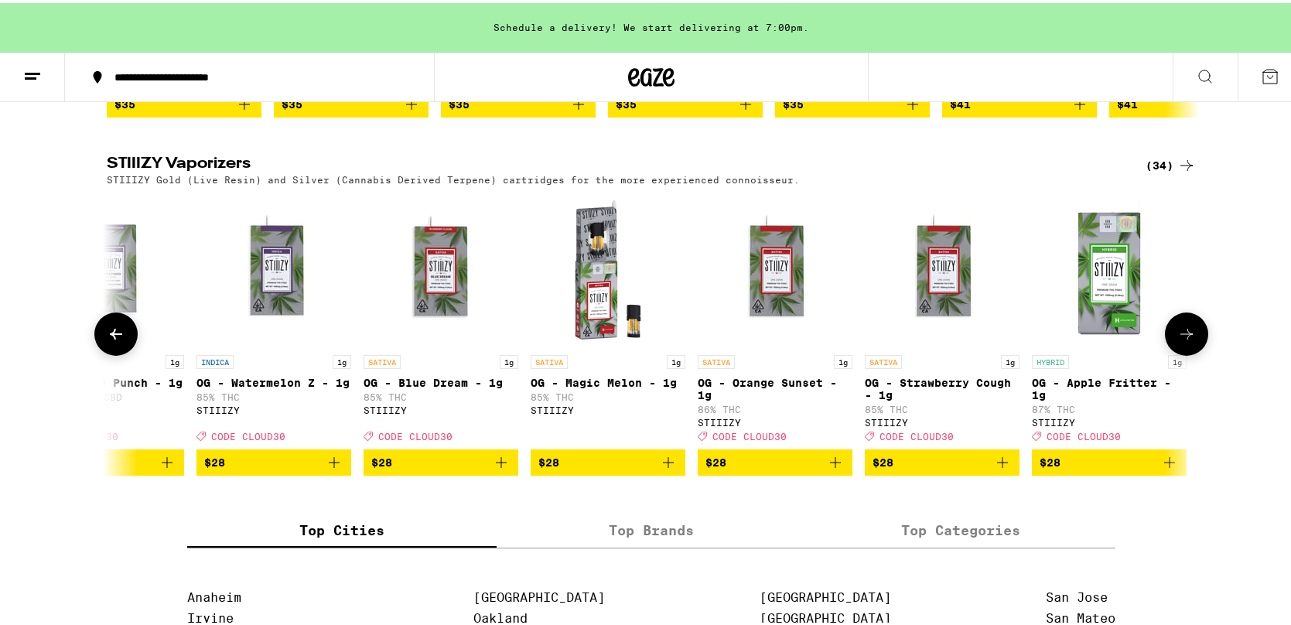
click at [120, 353] on button at bounding box center [115, 330] width 43 height 43
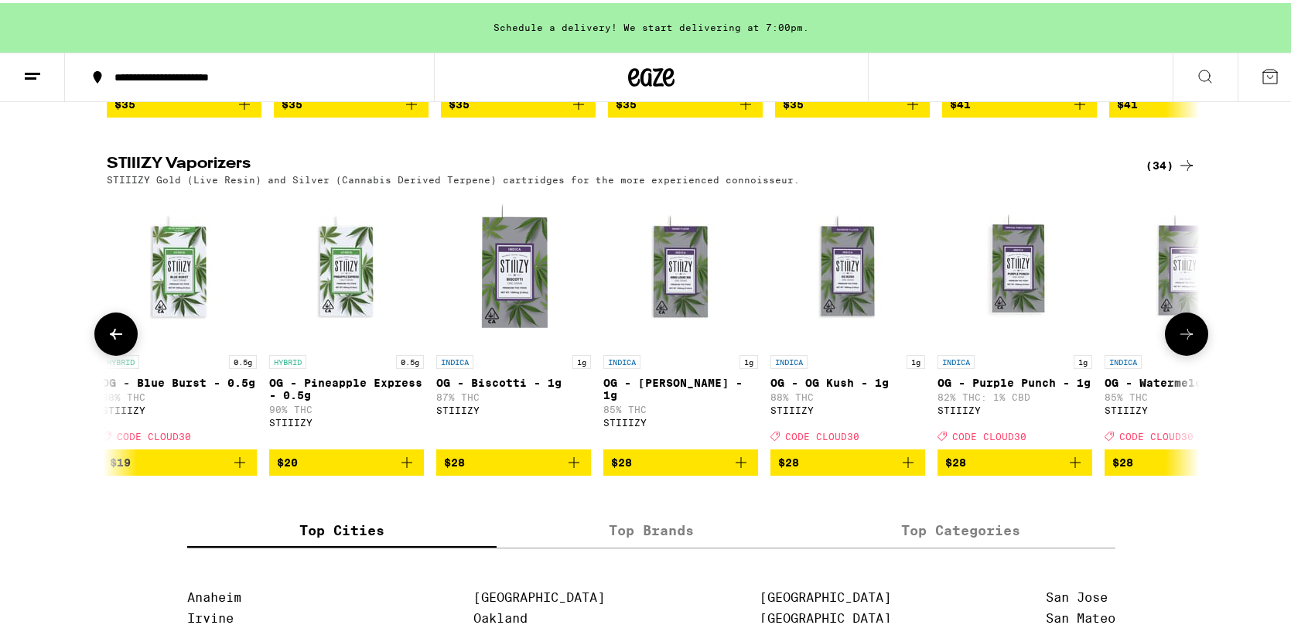
scroll to position [0, 1831]
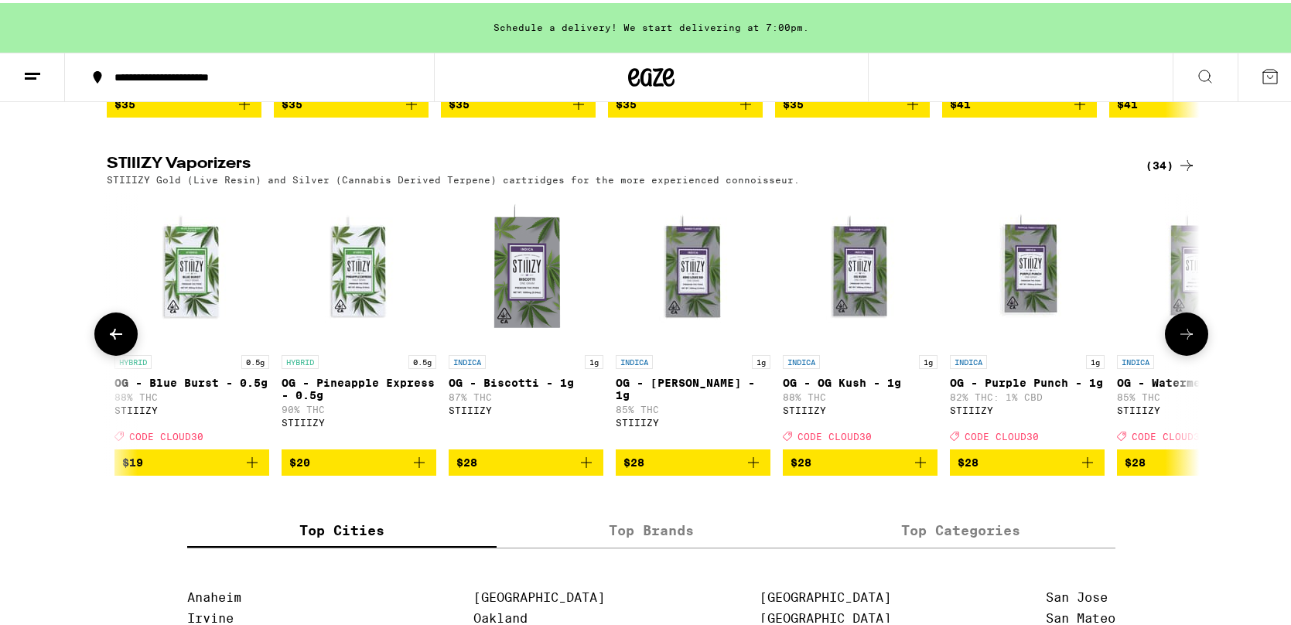
click at [120, 353] on button at bounding box center [115, 330] width 43 height 43
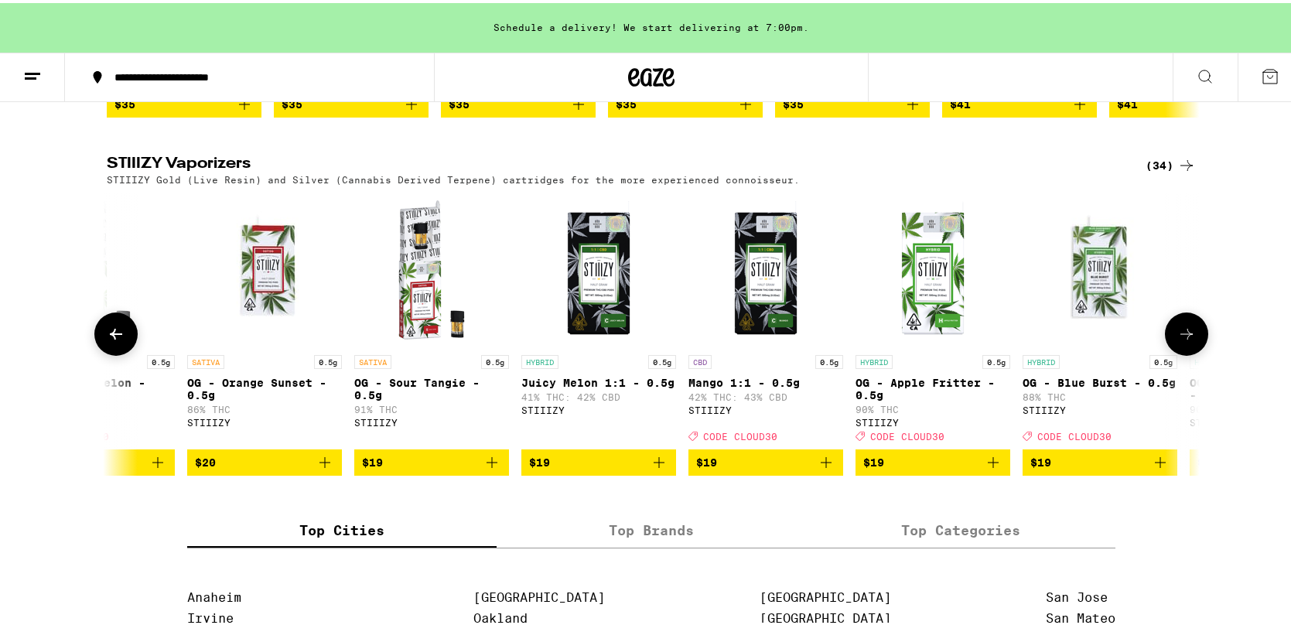
scroll to position [0, 910]
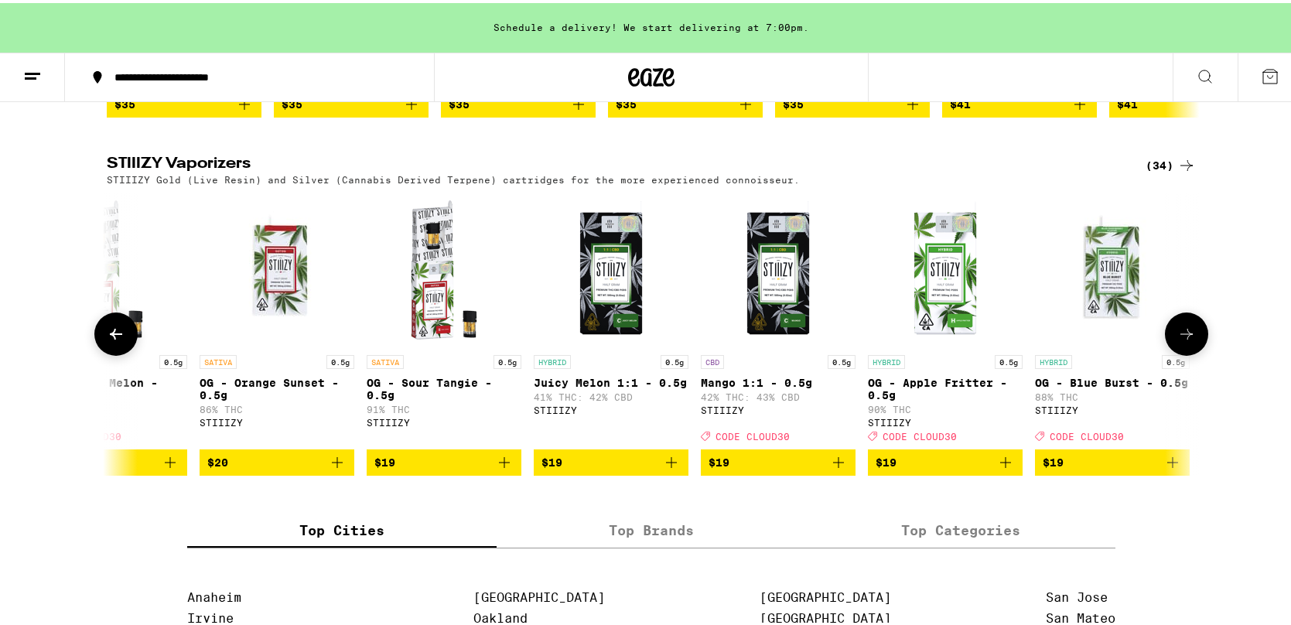
click at [115, 340] on icon at bounding box center [116, 331] width 19 height 19
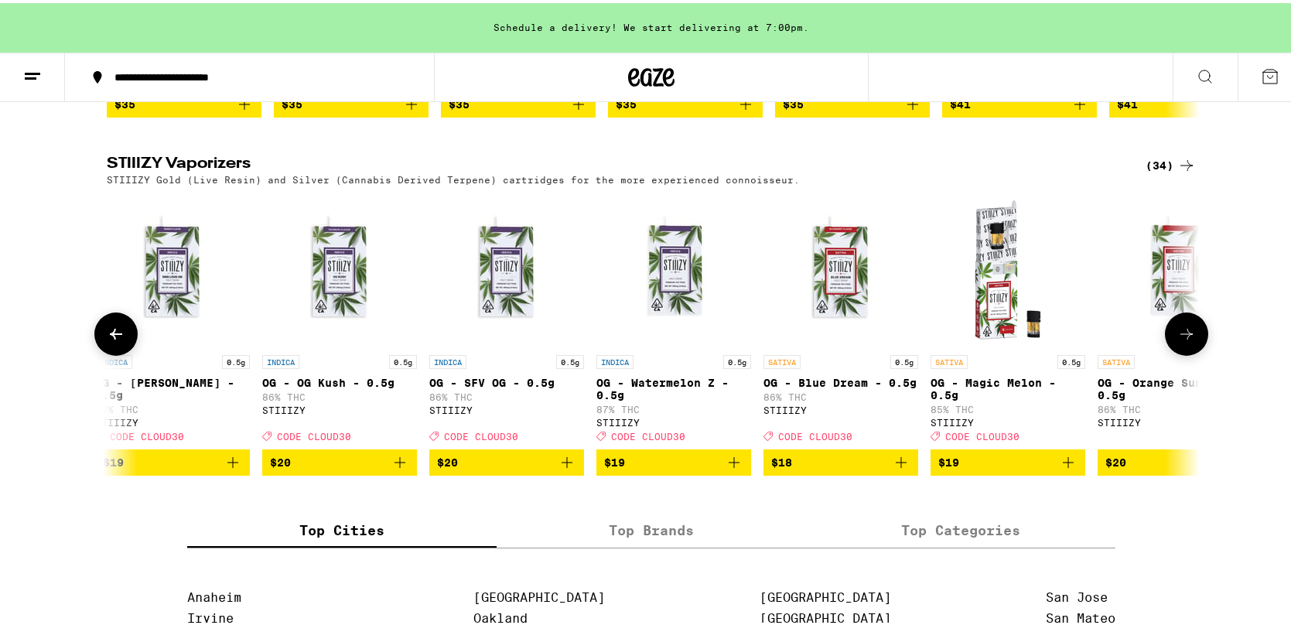
scroll to position [0, 0]
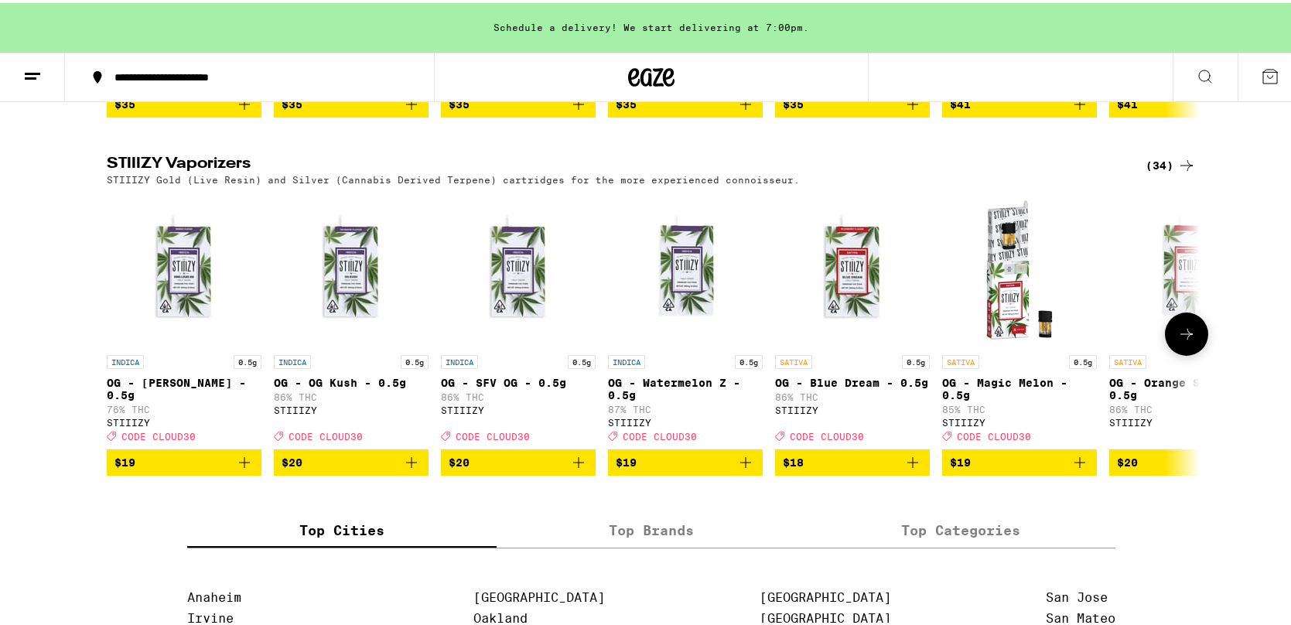
click at [1038, 340] on icon at bounding box center [1187, 331] width 19 height 19
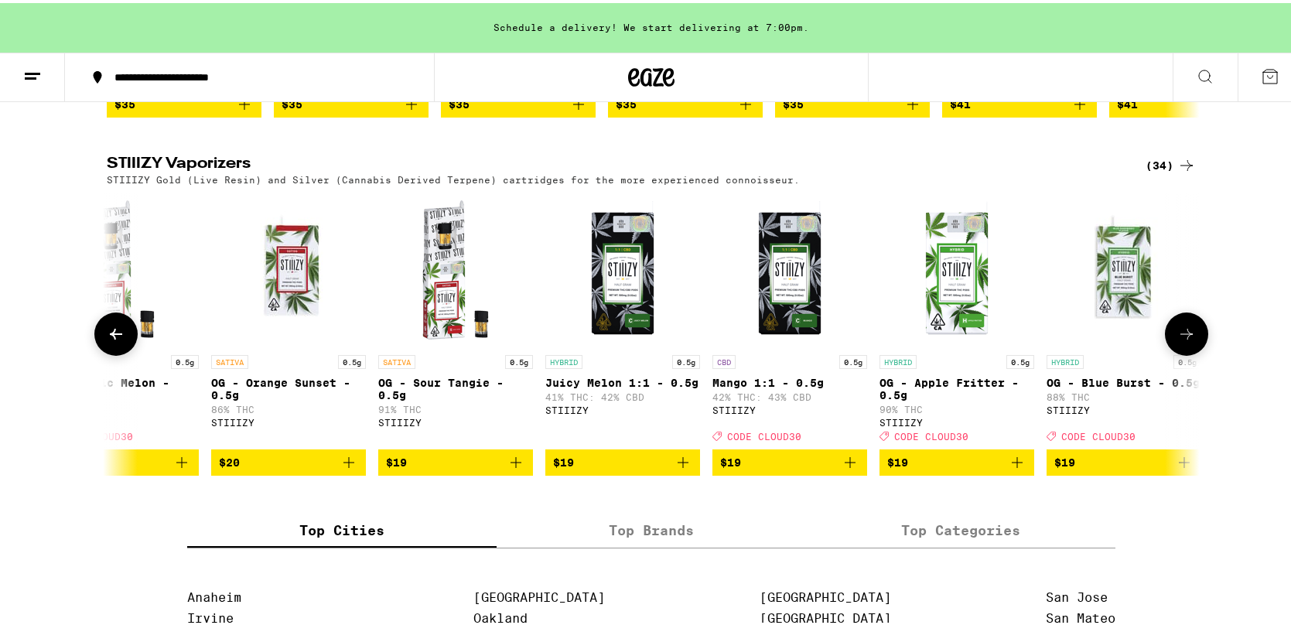
scroll to position [0, 921]
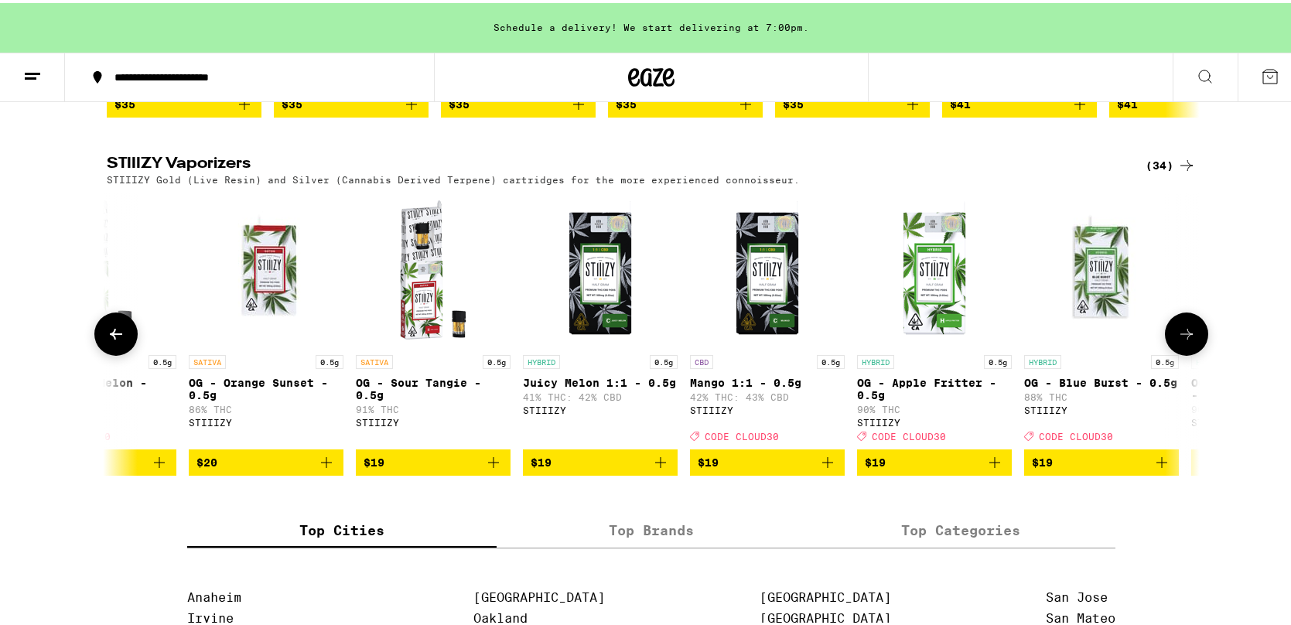
click at [118, 340] on icon at bounding box center [116, 331] width 19 height 19
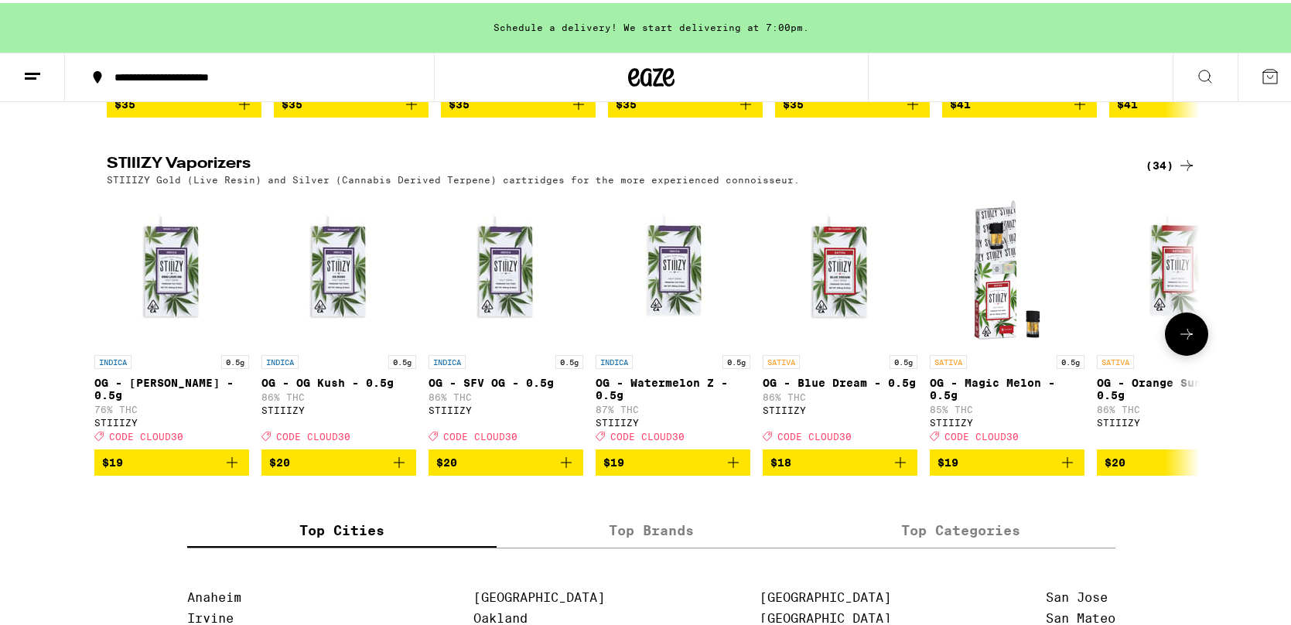
scroll to position [0, 0]
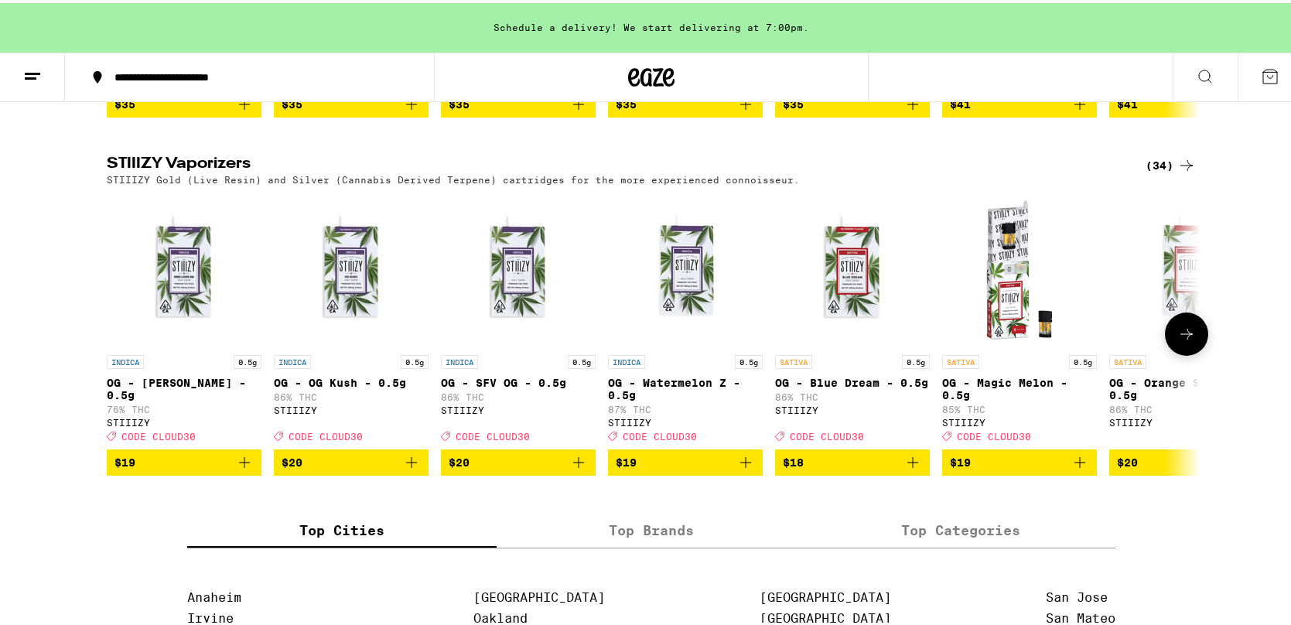
click at [1038, 340] on icon at bounding box center [1187, 331] width 19 height 19
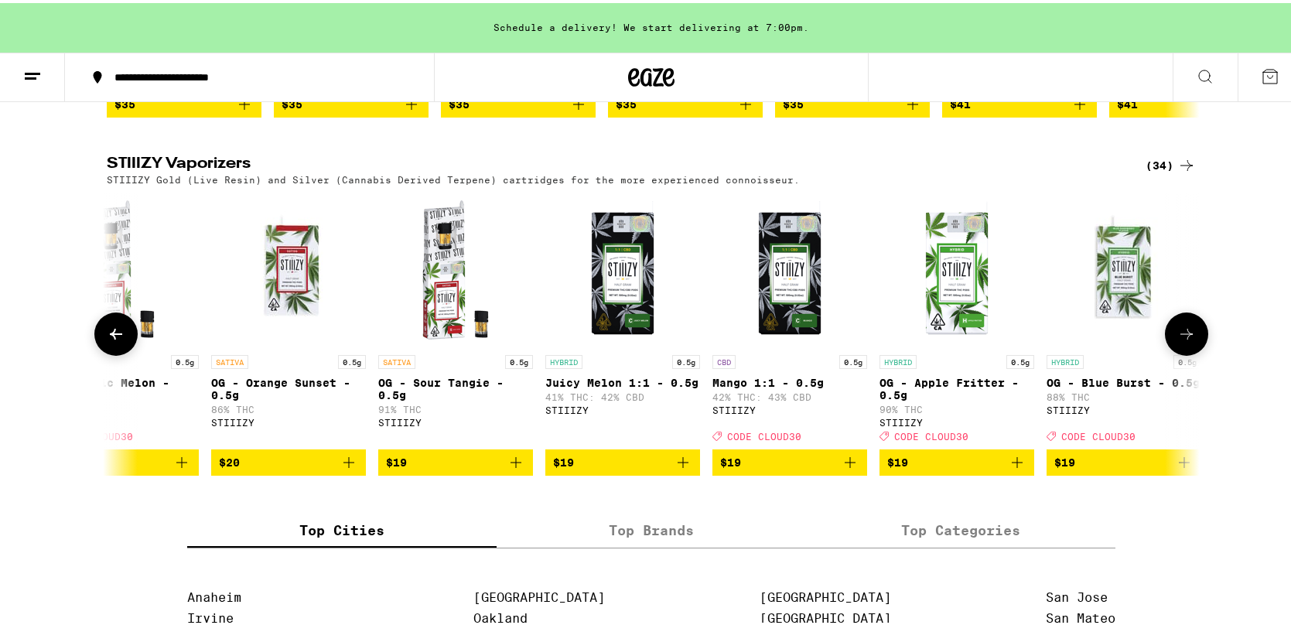
scroll to position [0, 921]
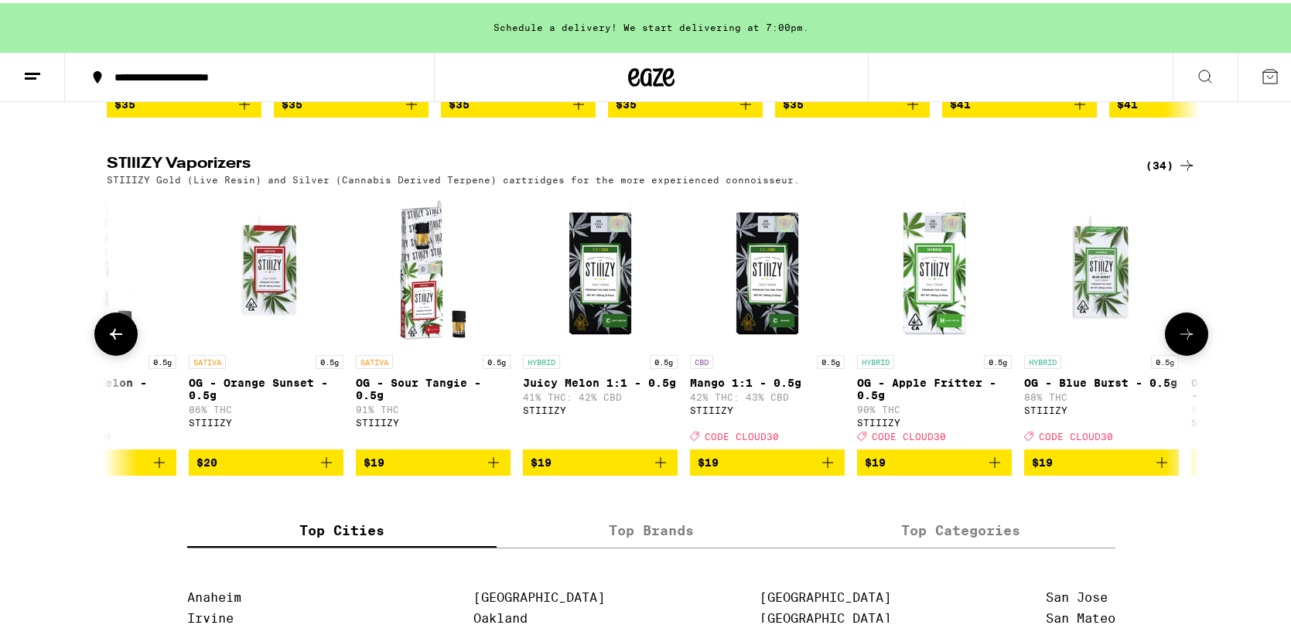
click at [1038, 340] on icon at bounding box center [1187, 331] width 19 height 19
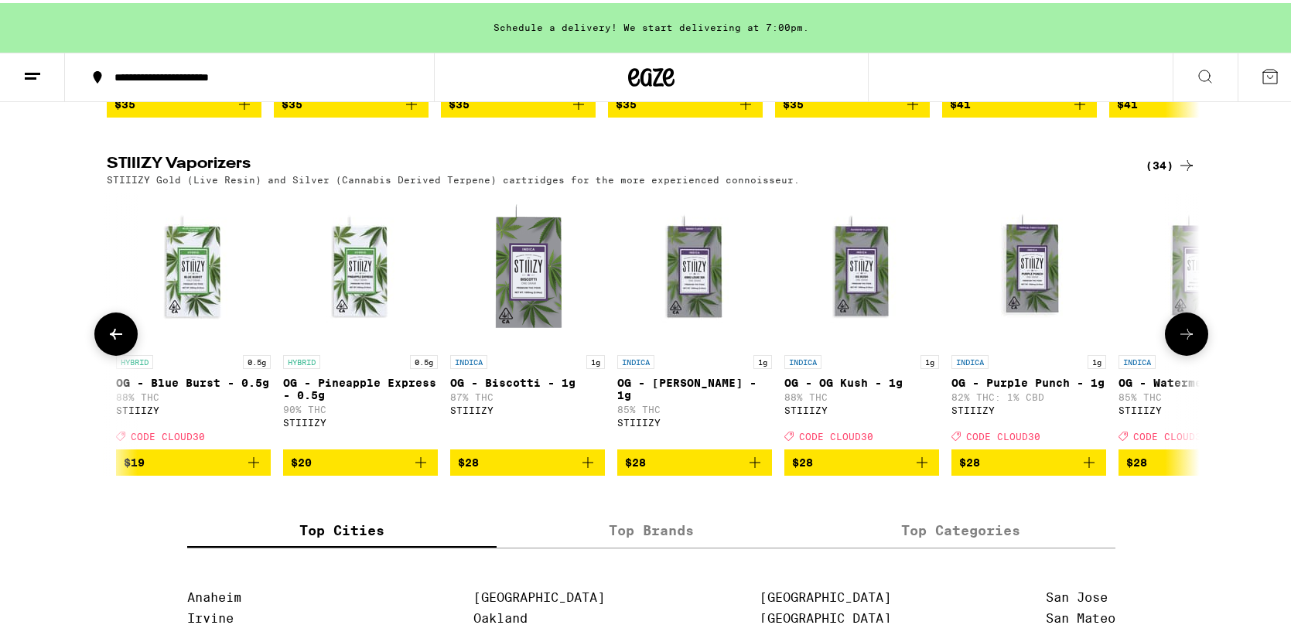
scroll to position [0, 1842]
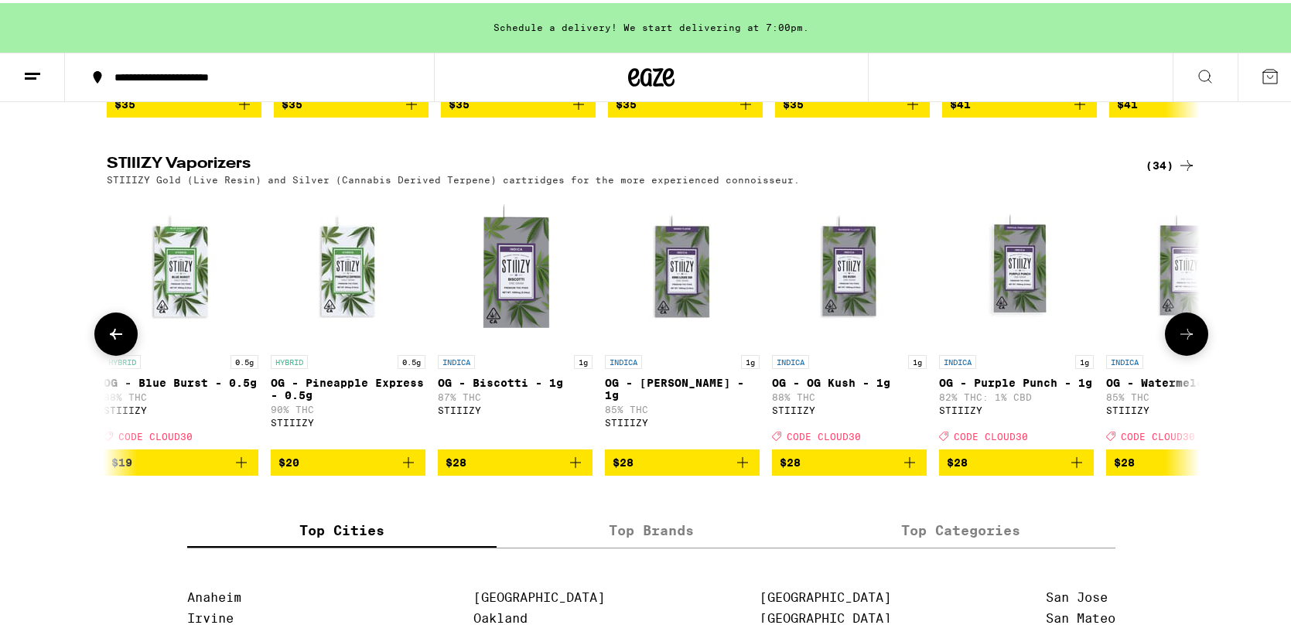
click at [1038, 340] on icon at bounding box center [1187, 331] width 19 height 19
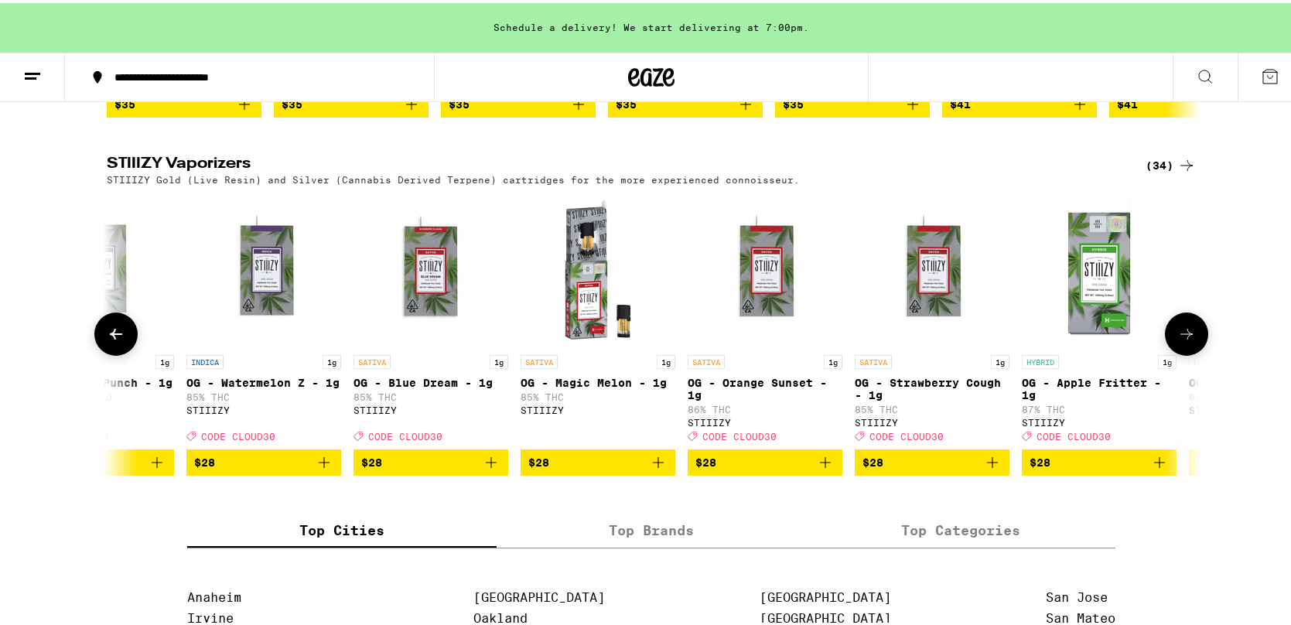
scroll to position [0, 2762]
click at [1038, 340] on icon at bounding box center [1187, 331] width 19 height 19
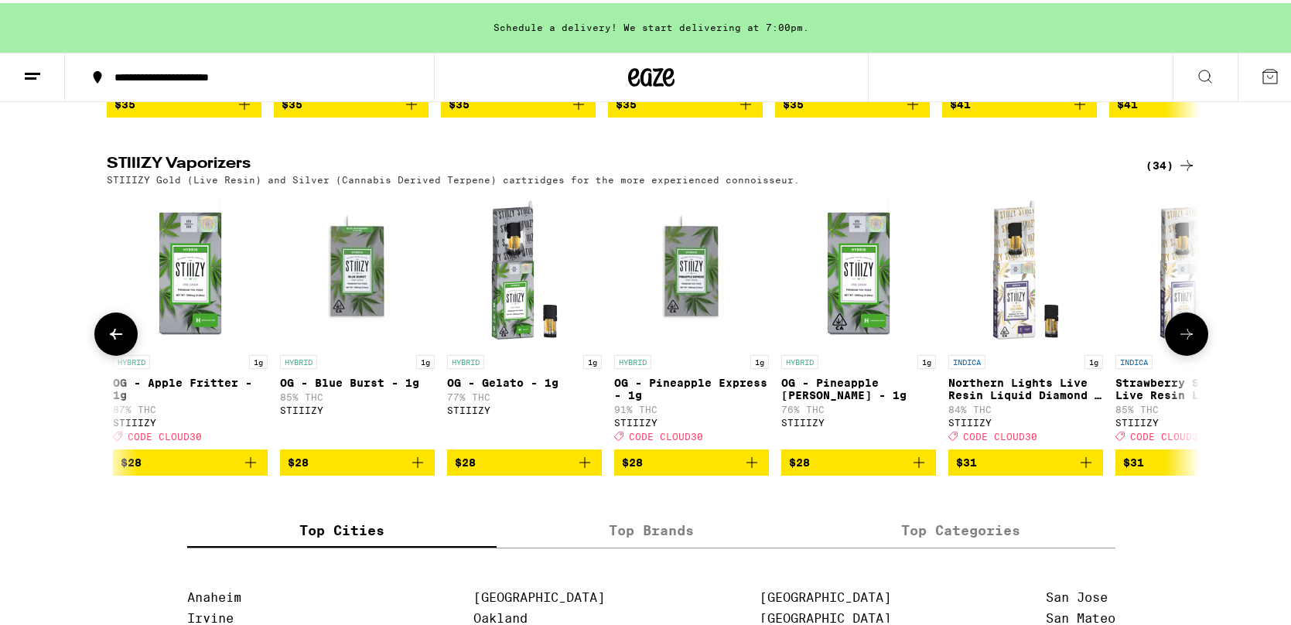
scroll to position [0, 3683]
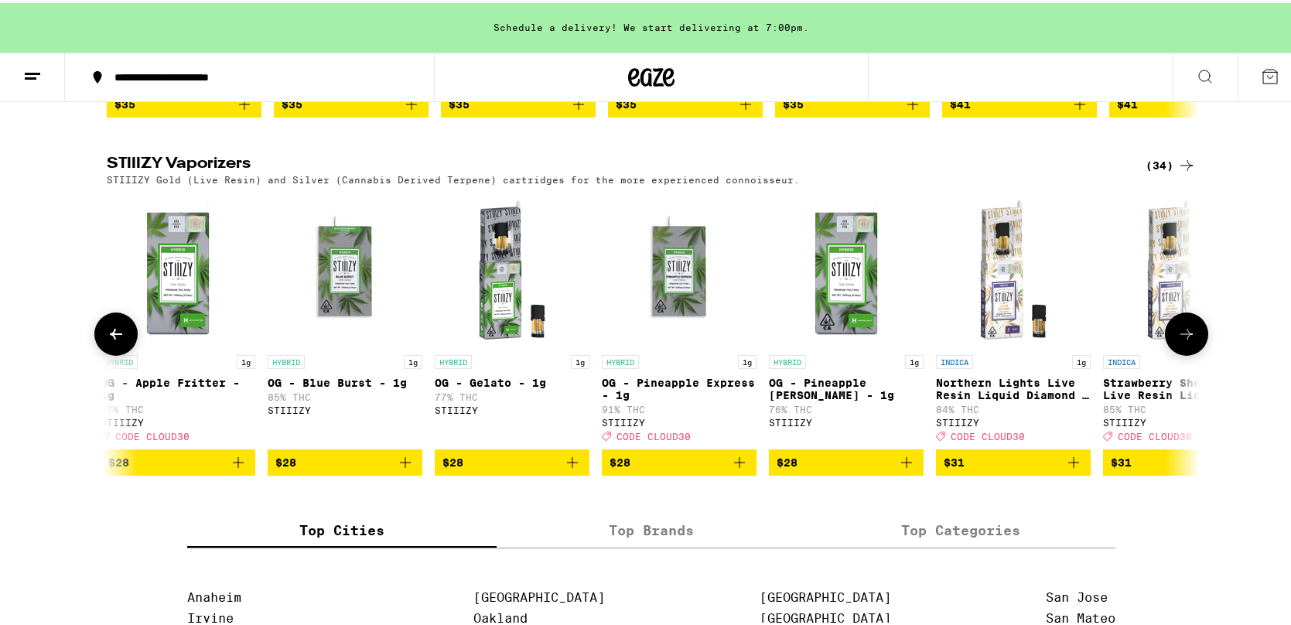
click at [1038, 340] on icon at bounding box center [1187, 331] width 19 height 19
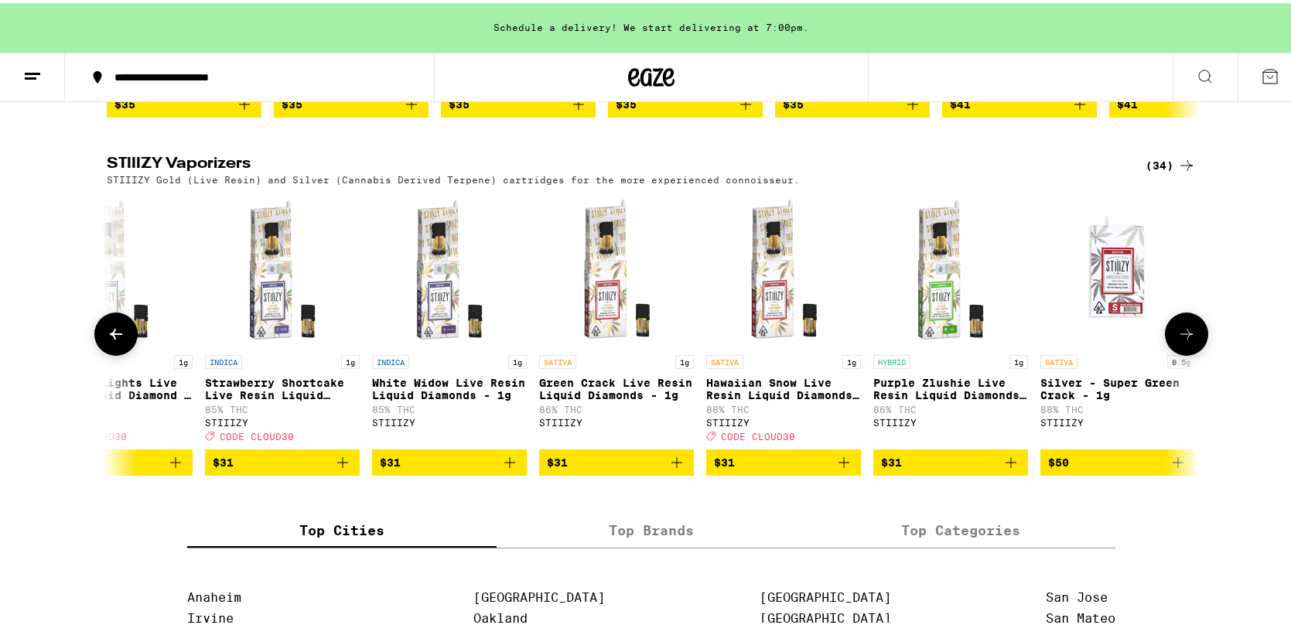
scroll to position [0, 4593]
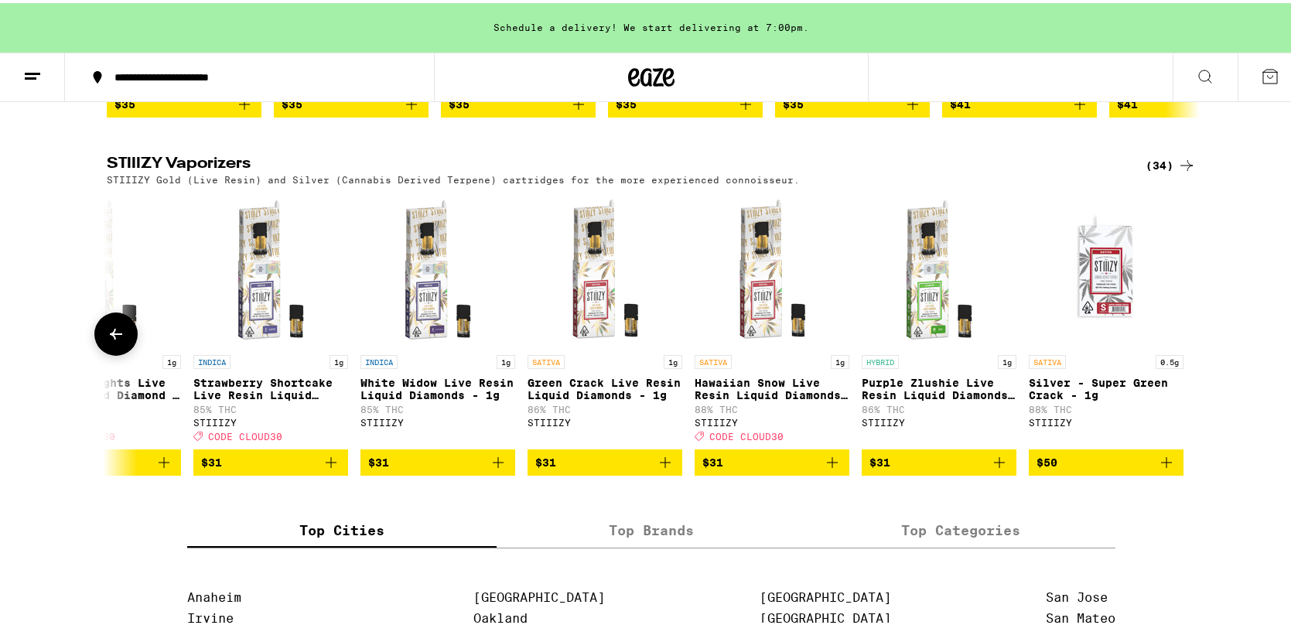
click at [111, 340] on icon at bounding box center [116, 331] width 19 height 19
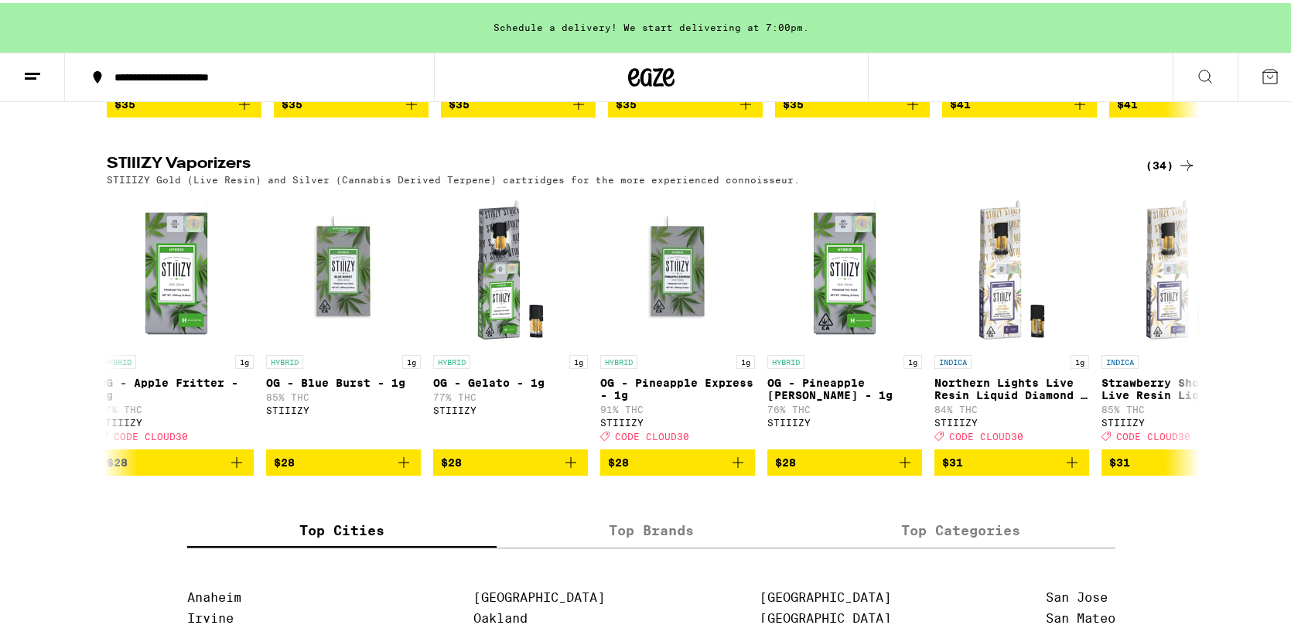
scroll to position [0, 3672]
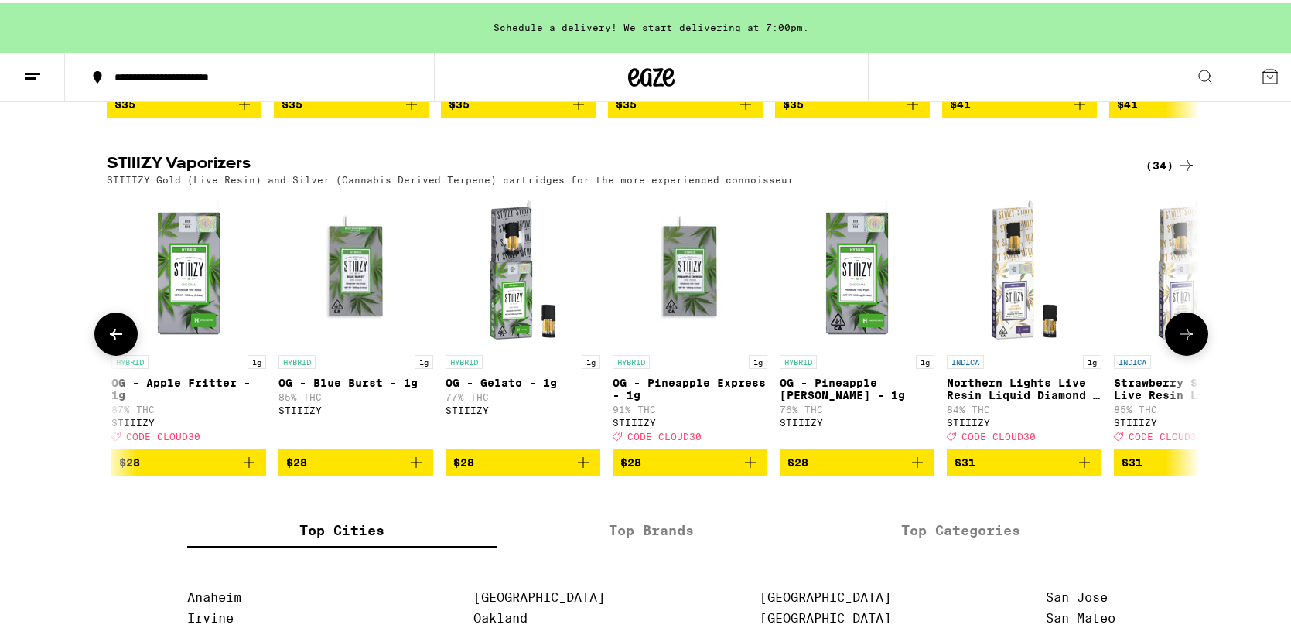
click at [107, 340] on icon at bounding box center [116, 331] width 19 height 19
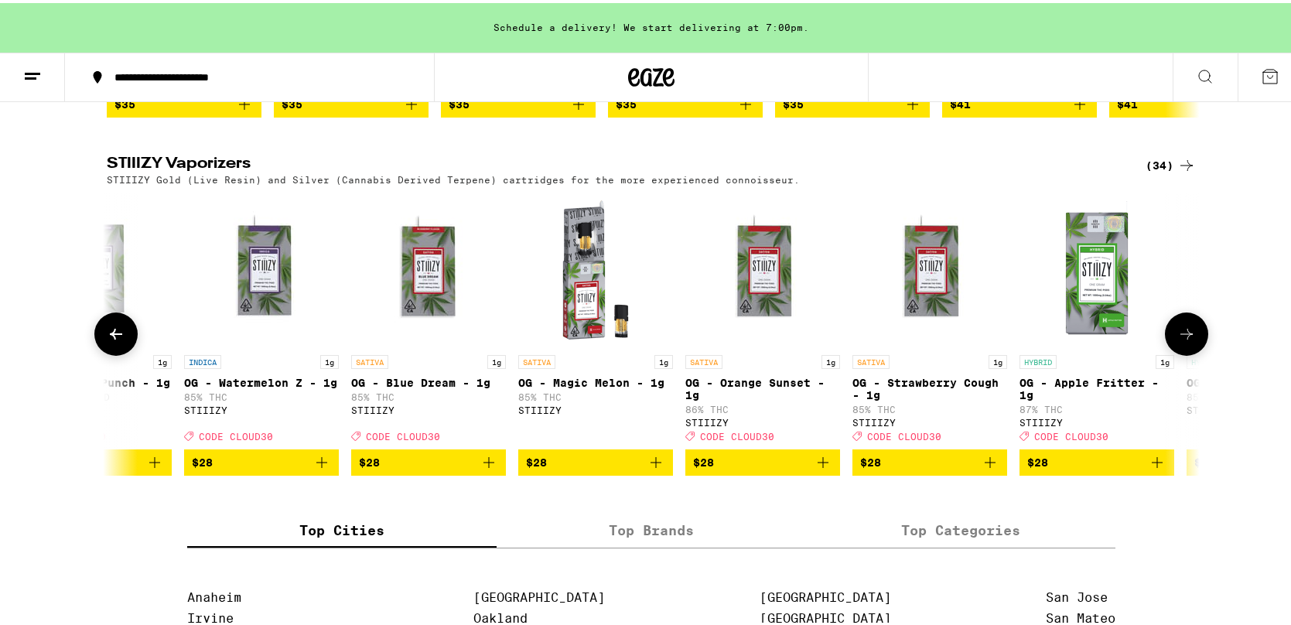
scroll to position [0, 2751]
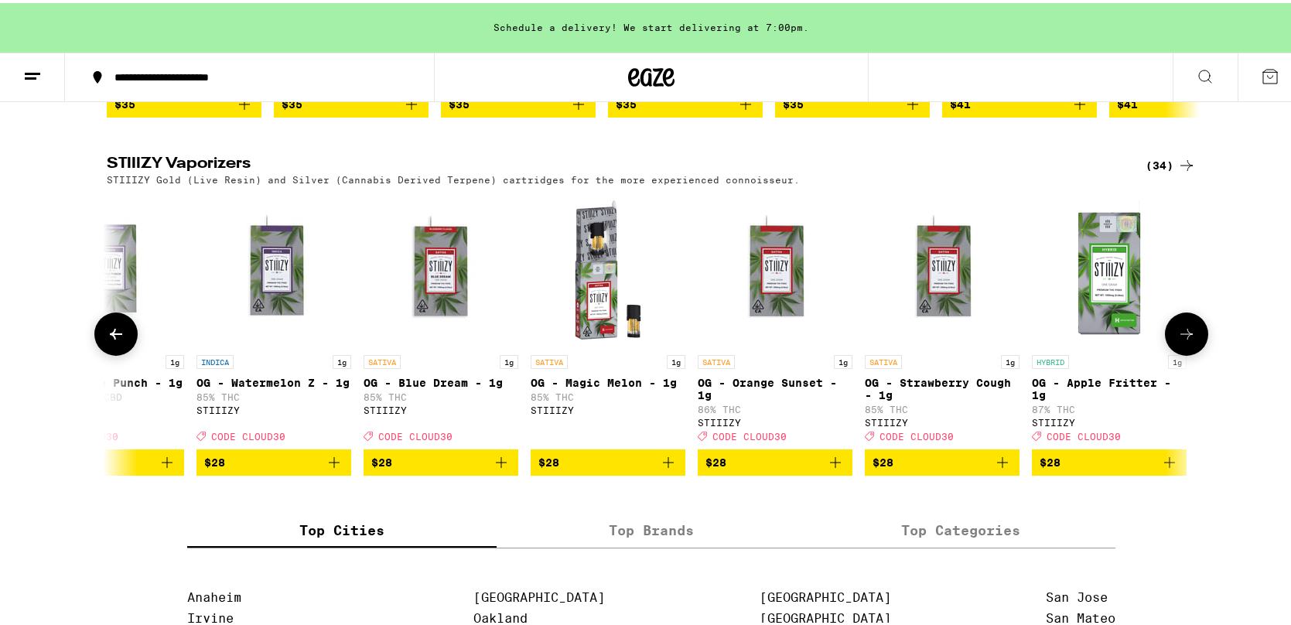
click at [107, 340] on icon at bounding box center [116, 331] width 19 height 19
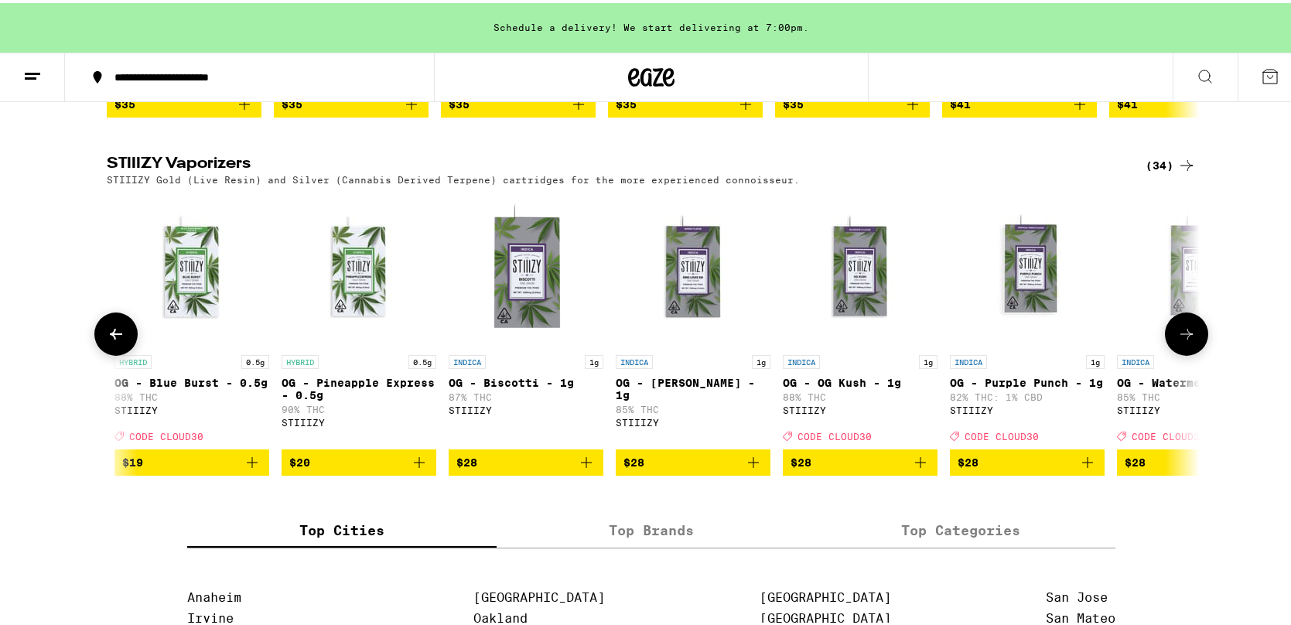
click at [107, 340] on icon at bounding box center [116, 331] width 19 height 19
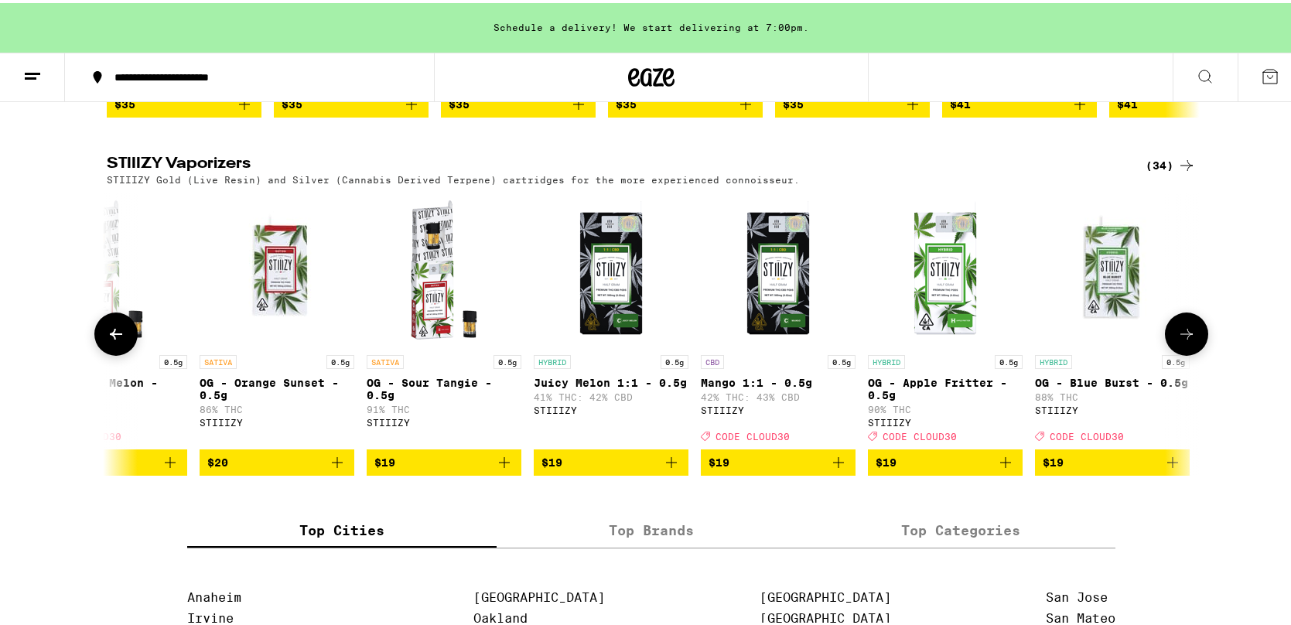
click at [107, 340] on icon at bounding box center [116, 331] width 19 height 19
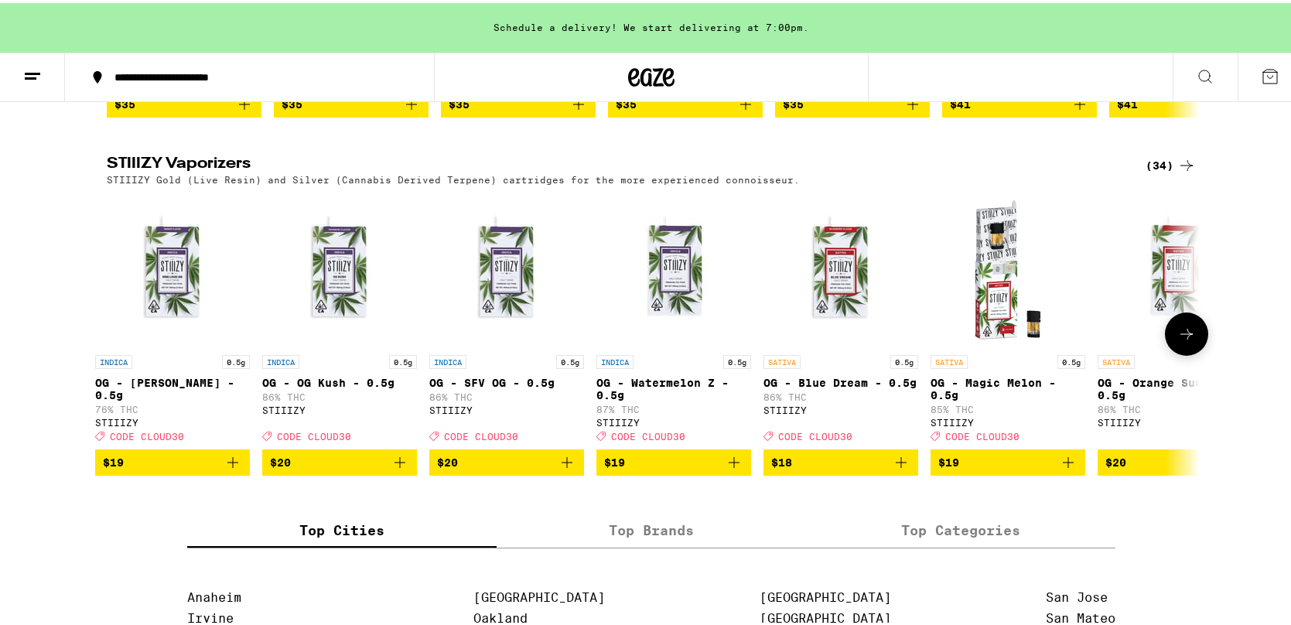
scroll to position [0, 0]
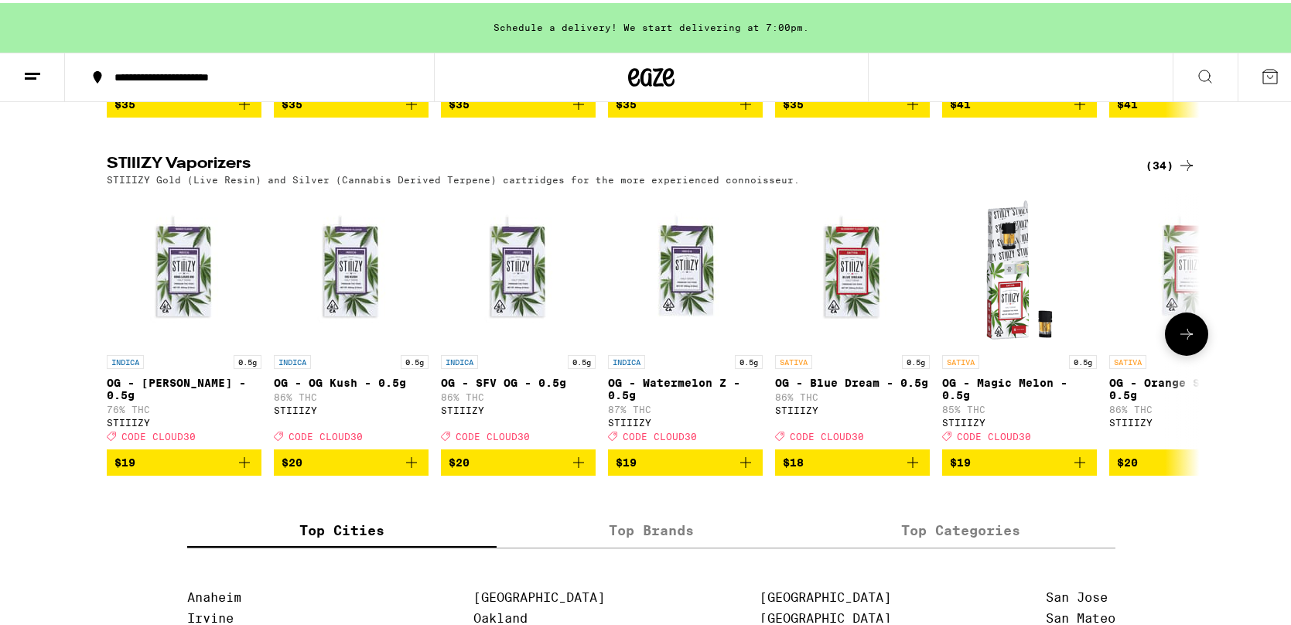
click at [104, 353] on div at bounding box center [115, 330] width 43 height 43
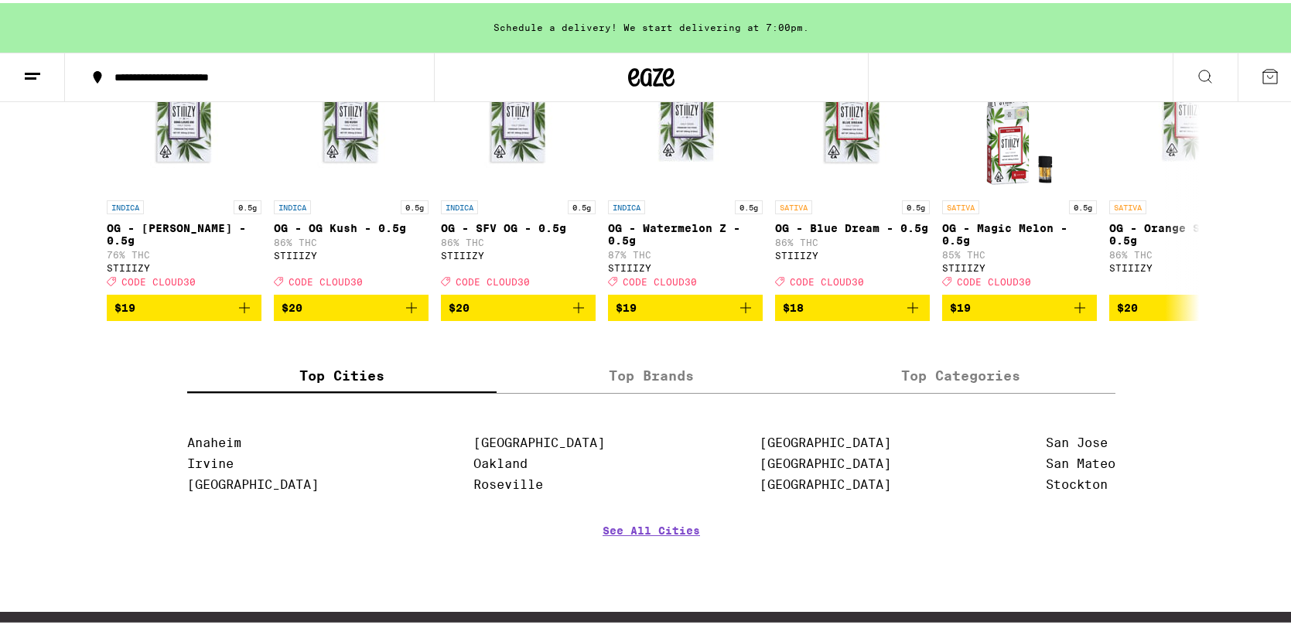
scroll to position [1238, 0]
